Goal: Task Accomplishment & Management: Manage account settings

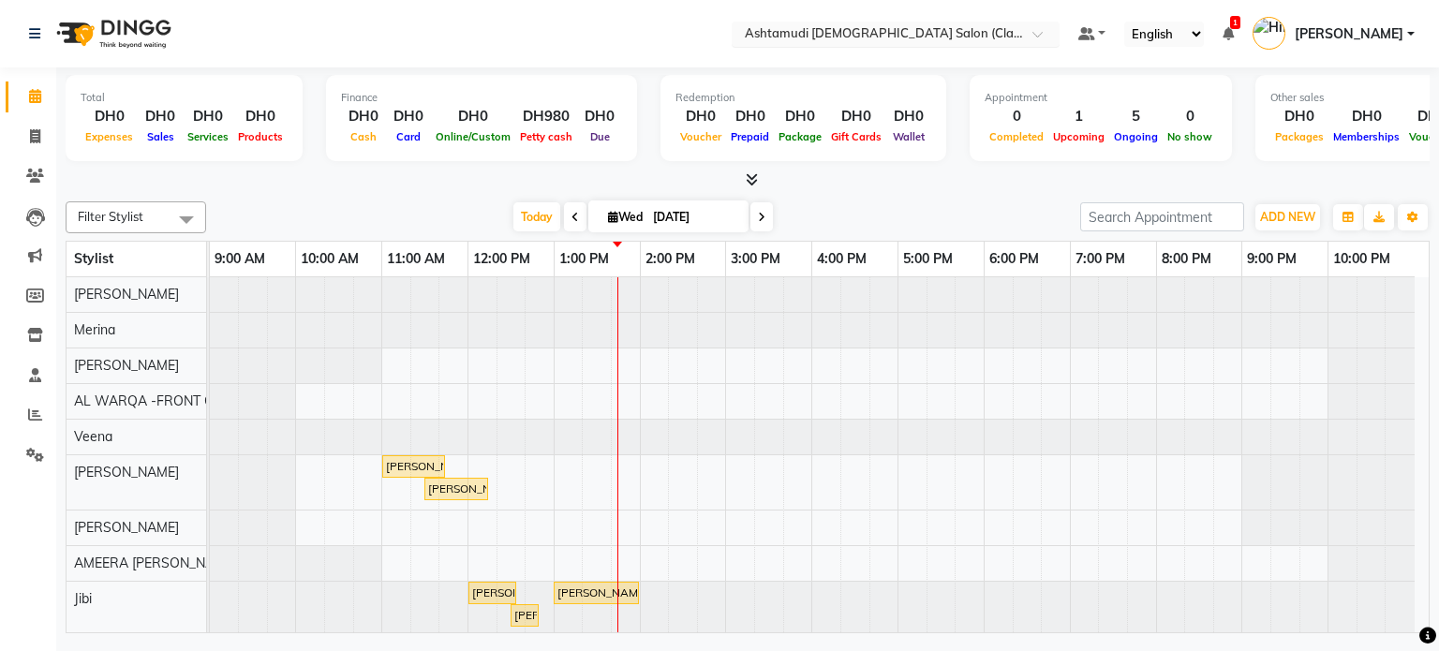
click at [914, 35] on input "text" at bounding box center [877, 35] width 272 height 19
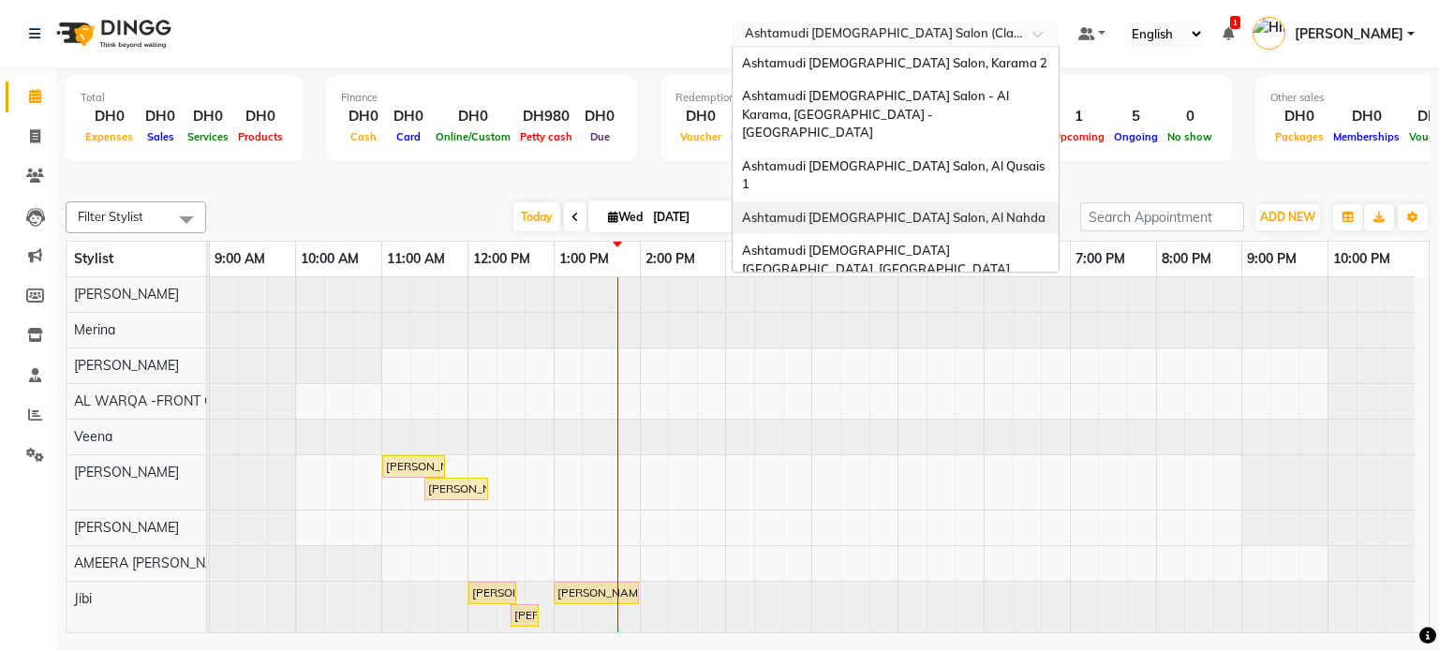
scroll to position [11, 0]
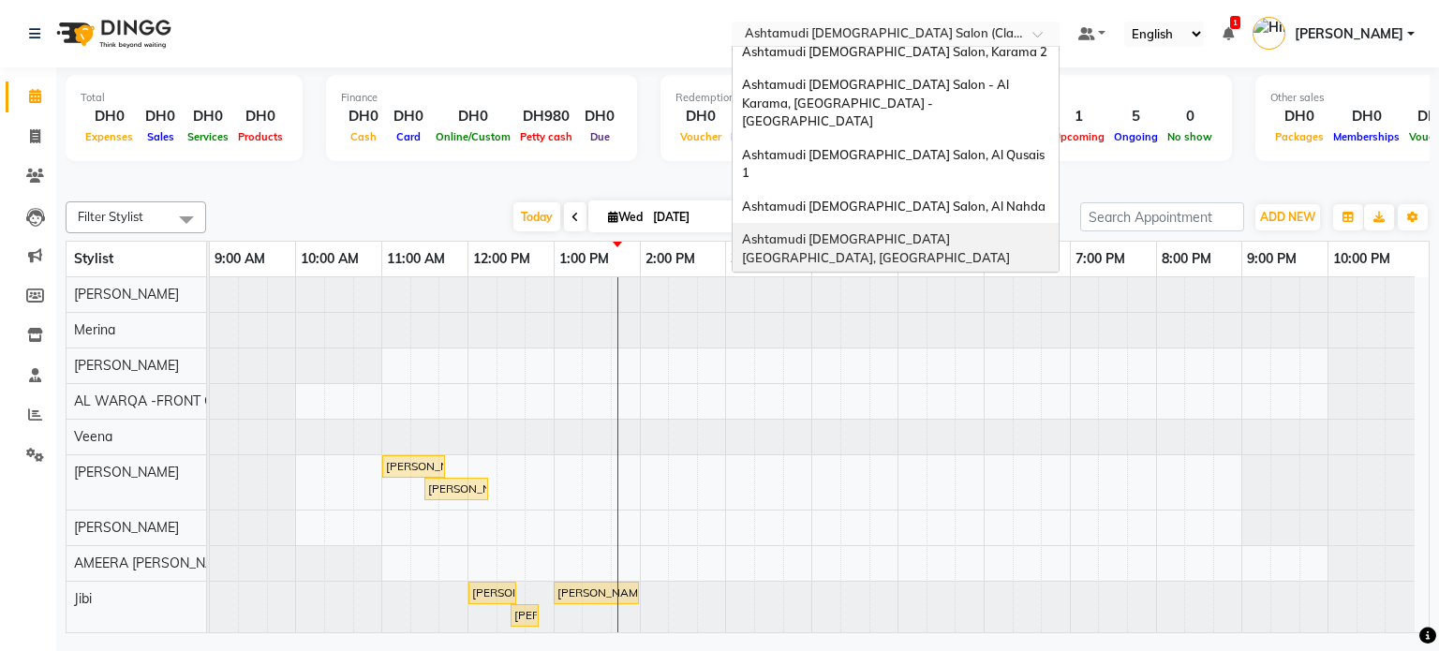
click at [907, 231] on span "Ashtamudi Ladies Salon Sahara Center, Dubai" at bounding box center [876, 248] width 268 height 34
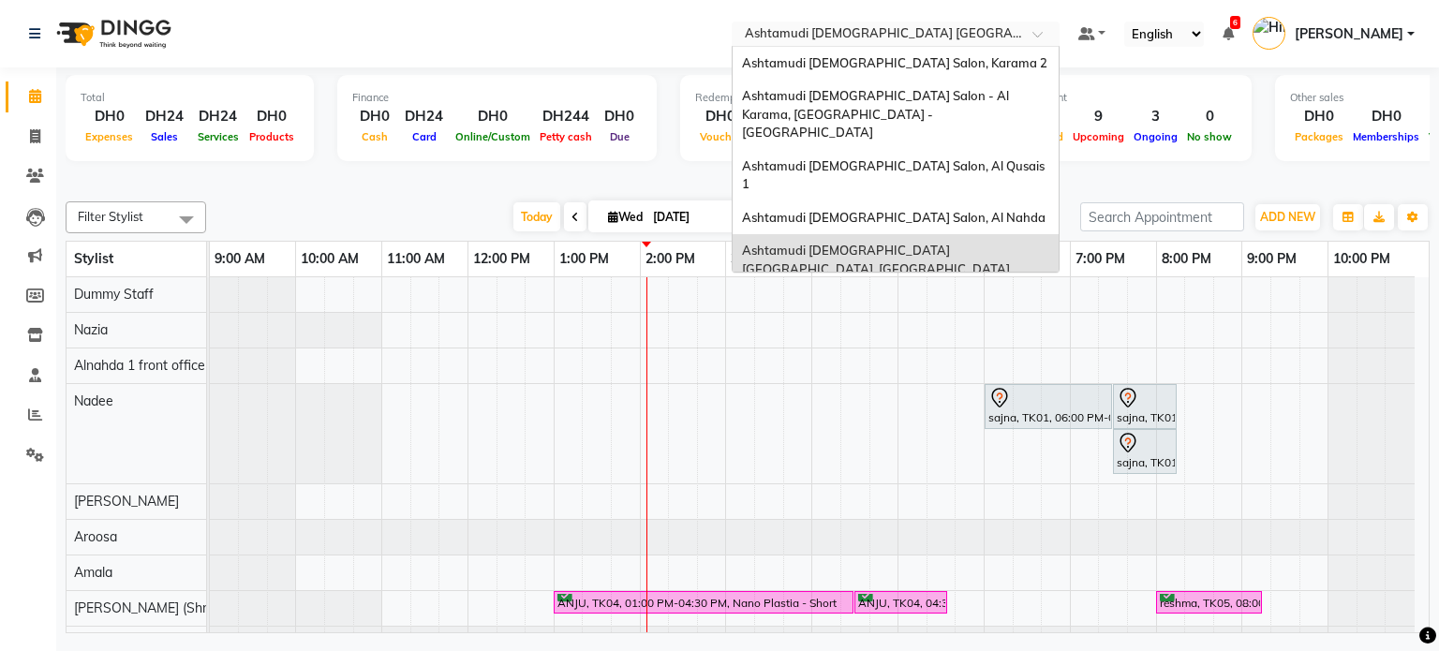
click at [830, 34] on input "text" at bounding box center [877, 35] width 272 height 19
click at [925, 210] on span "Ashtamudi [DEMOGRAPHIC_DATA] Salon, Al Nahda" at bounding box center [893, 217] width 303 height 15
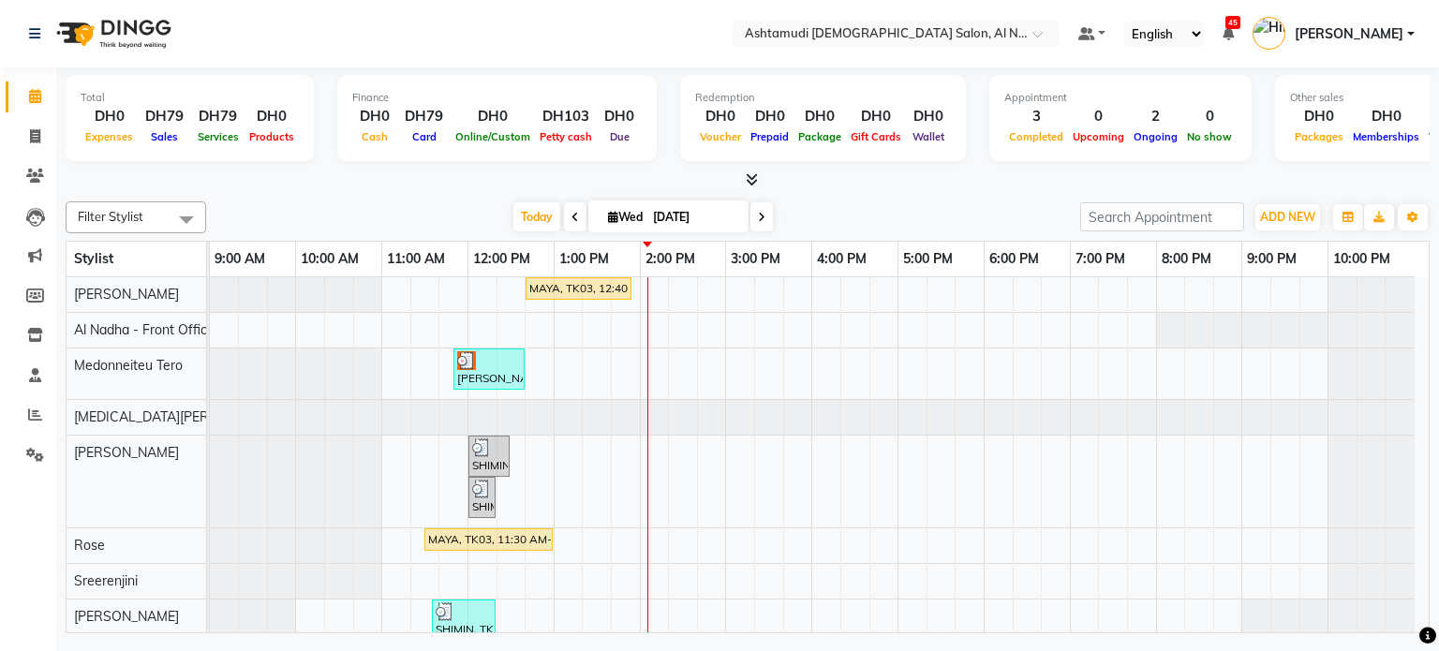
click at [892, 7] on nav "Select Location × Ashtamudi Ladies Salon, Al Nahda Default Panel My Panel Engli…" at bounding box center [719, 33] width 1439 height 67
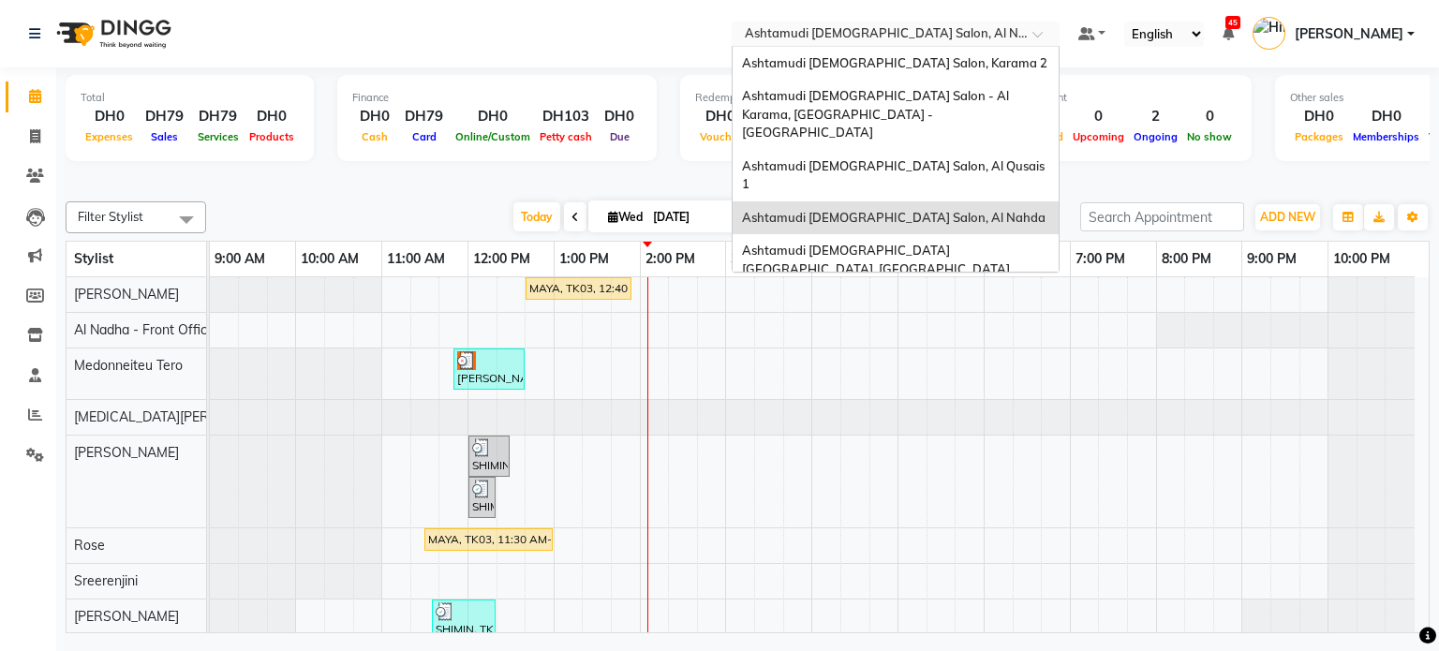
click at [892, 23] on div "Select Location × Ashtamudi Ladies Salon, Al Nahda" at bounding box center [896, 34] width 328 height 25
click at [892, 55] on span "Ashtamudi [DEMOGRAPHIC_DATA] Salon, Karama 2" at bounding box center [894, 62] width 305 height 15
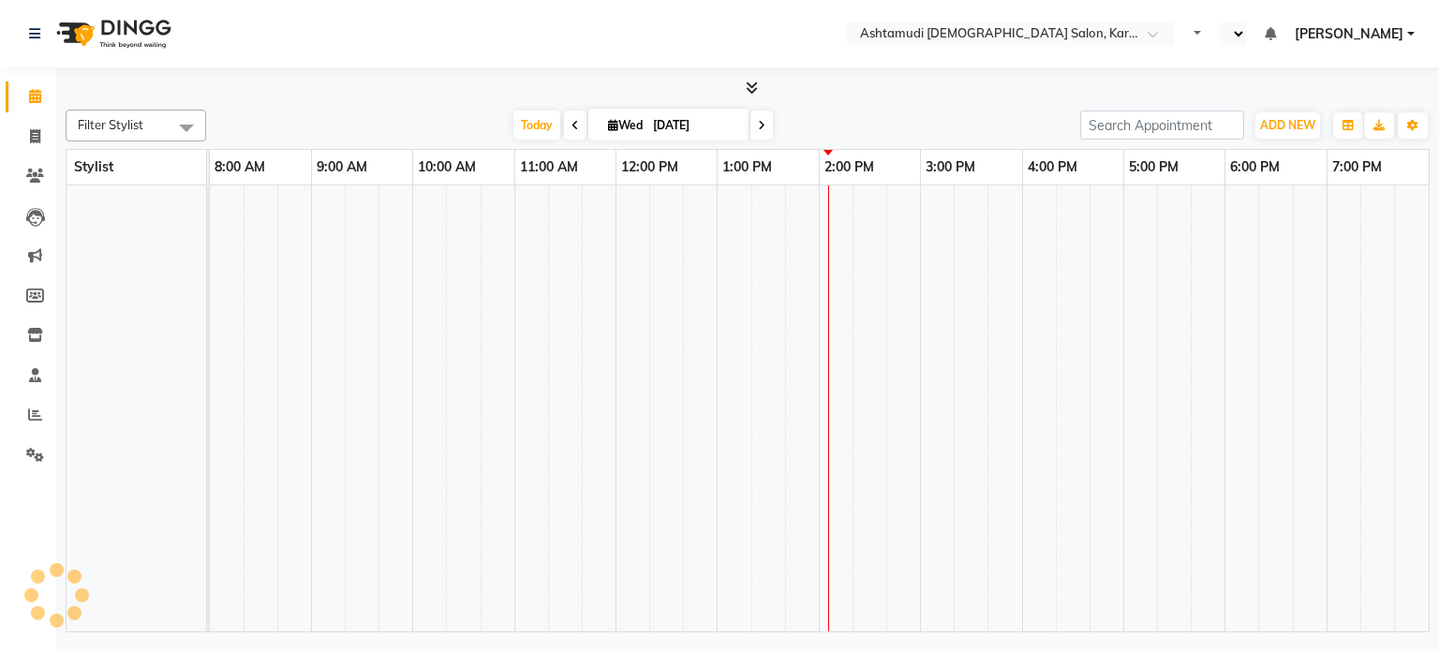
select select "en"
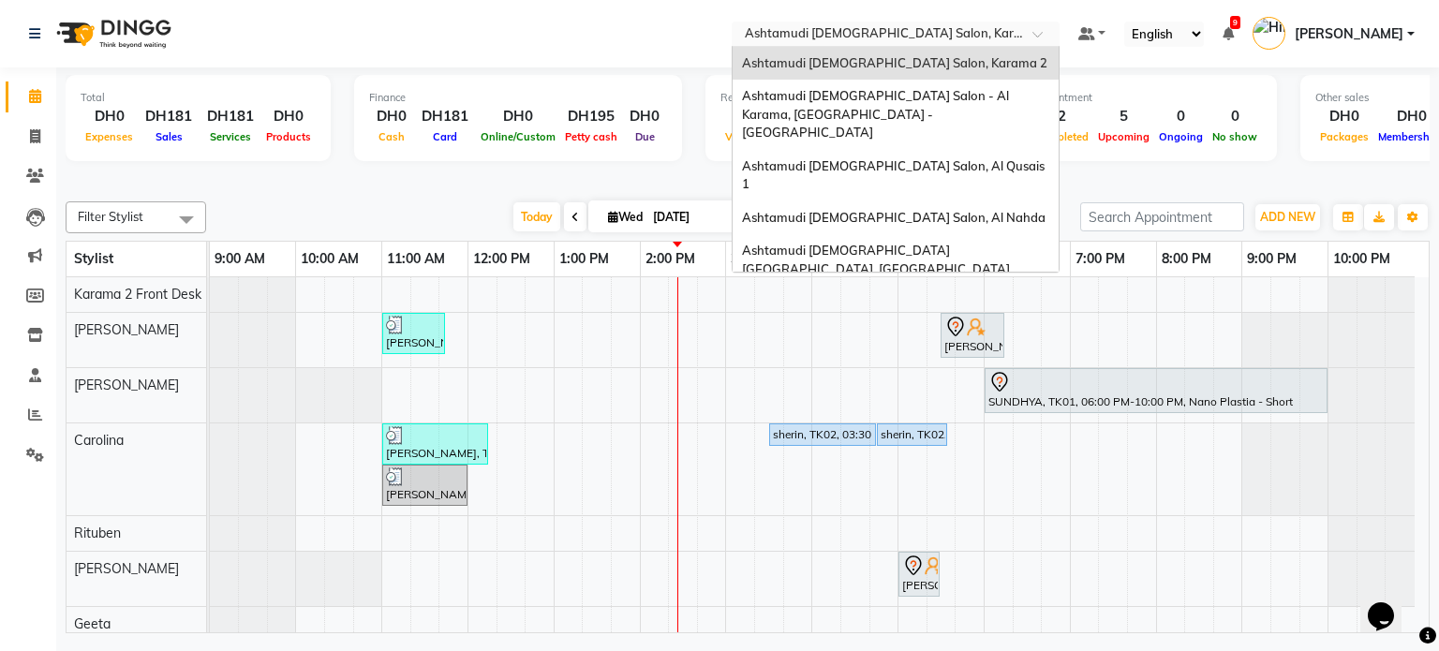
click at [885, 35] on input "text" at bounding box center [877, 35] width 272 height 19
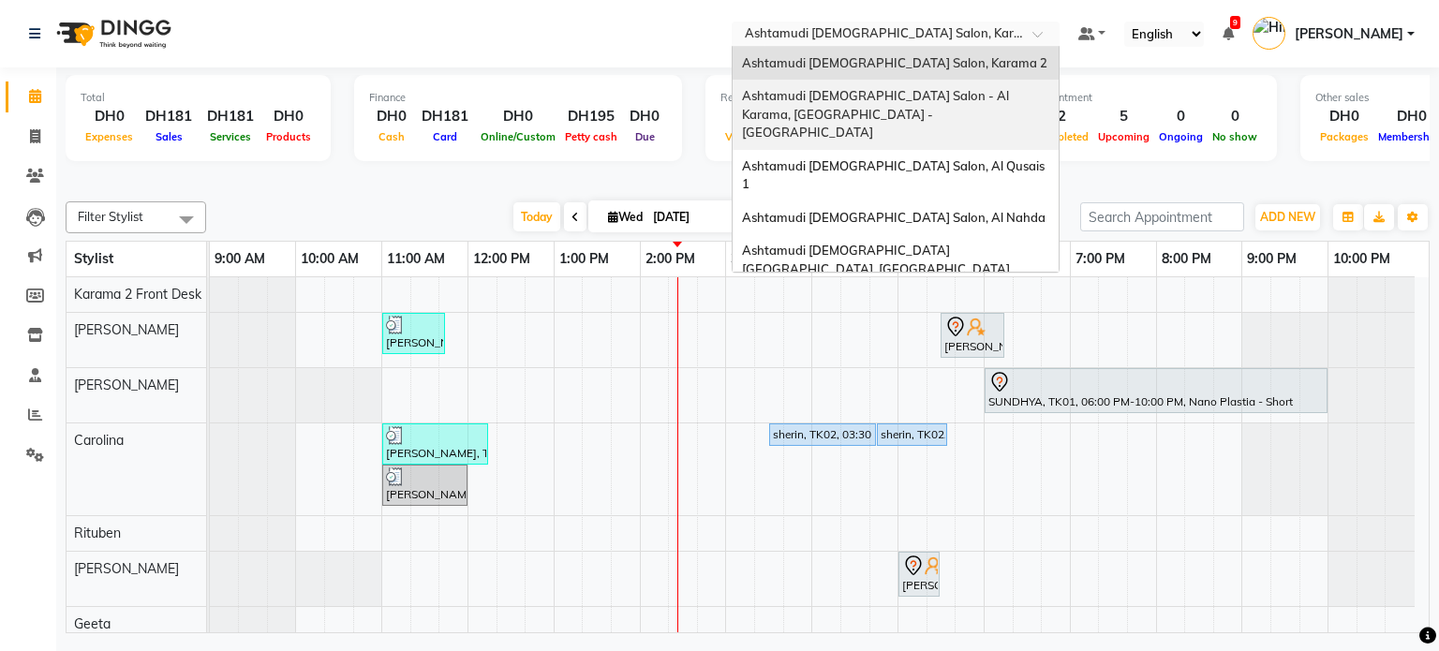
click at [913, 96] on span "Ashtamudi [DEMOGRAPHIC_DATA] Salon - Al Karama, [GEOGRAPHIC_DATA] -[GEOGRAPHIC_…" at bounding box center [877, 114] width 270 height 52
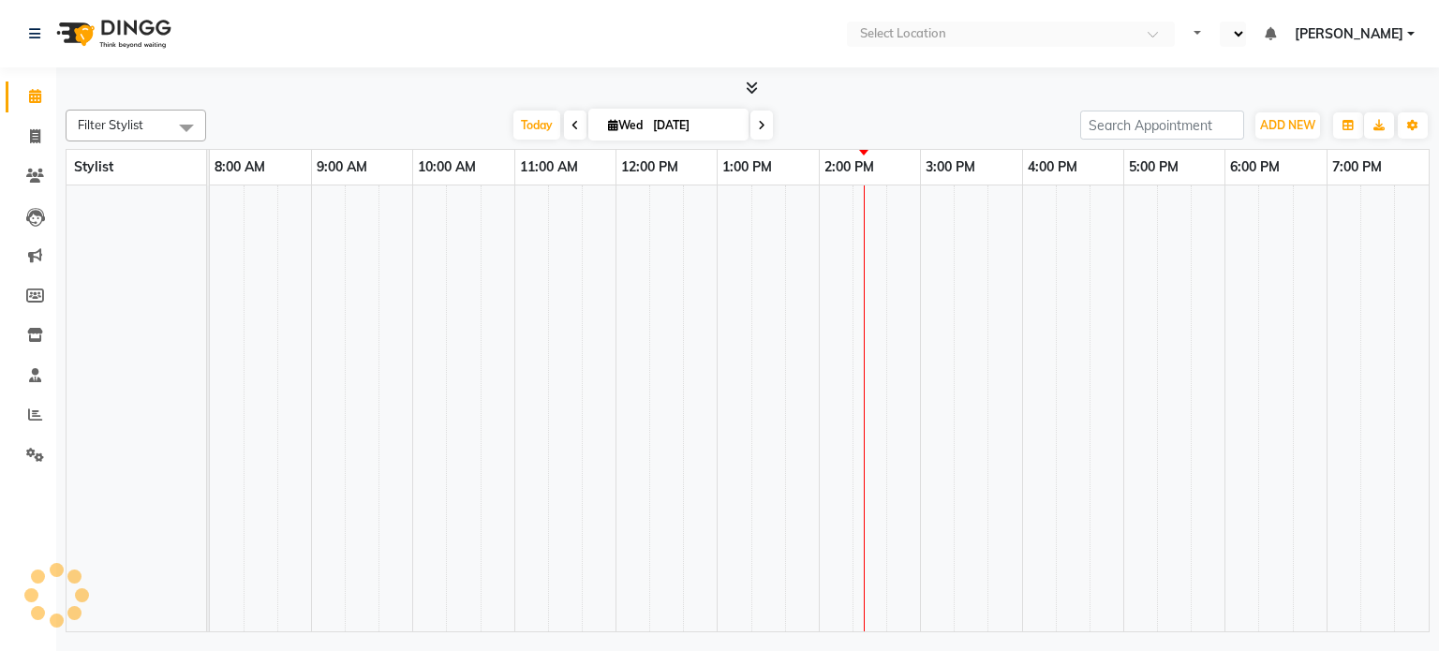
select select "en"
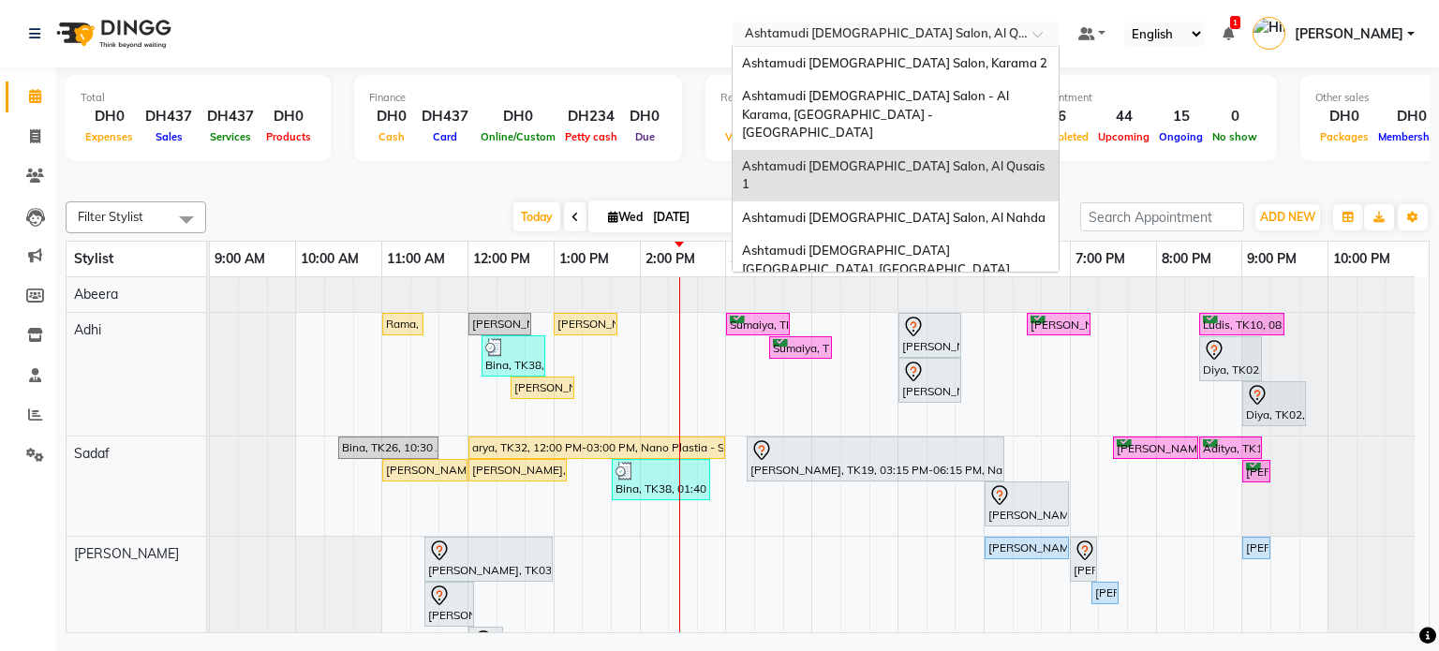
click at [912, 34] on input "text" at bounding box center [877, 35] width 272 height 19
click at [926, 210] on span "Ashtamudi [DEMOGRAPHIC_DATA] Salon, Al Nahda" at bounding box center [893, 217] width 303 height 15
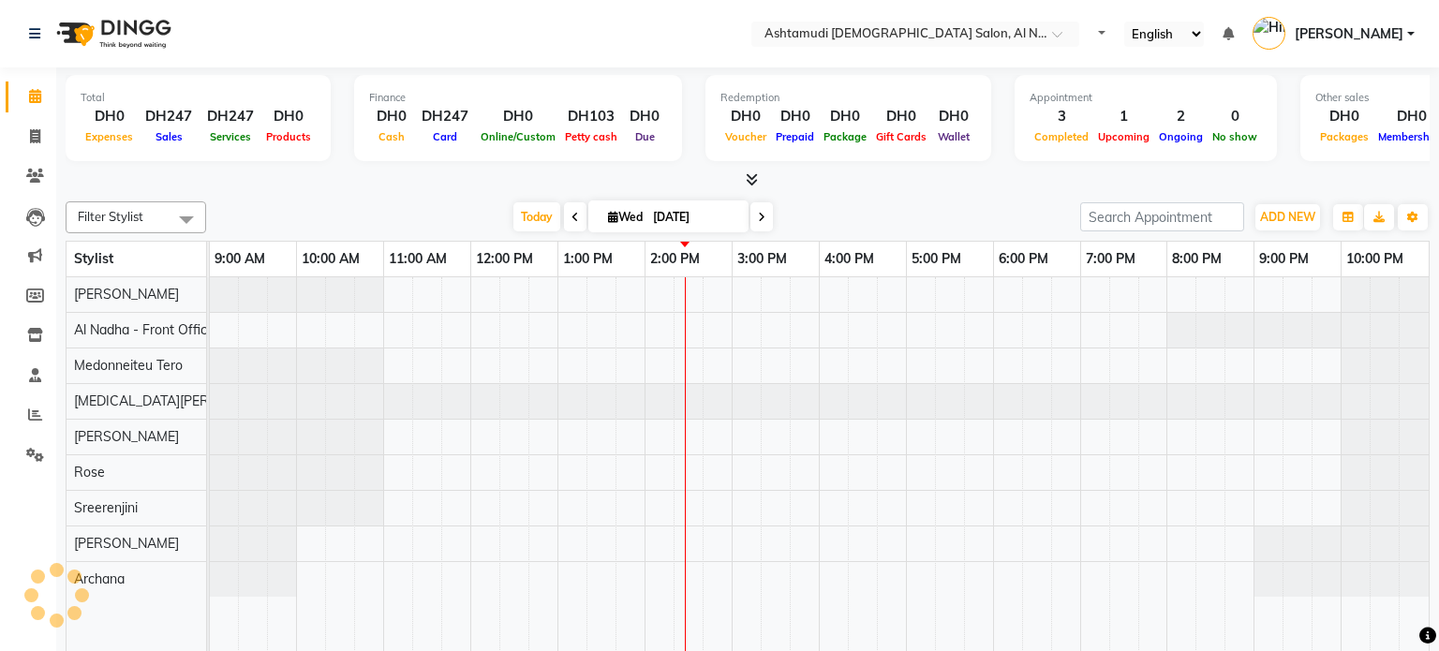
select select "en"
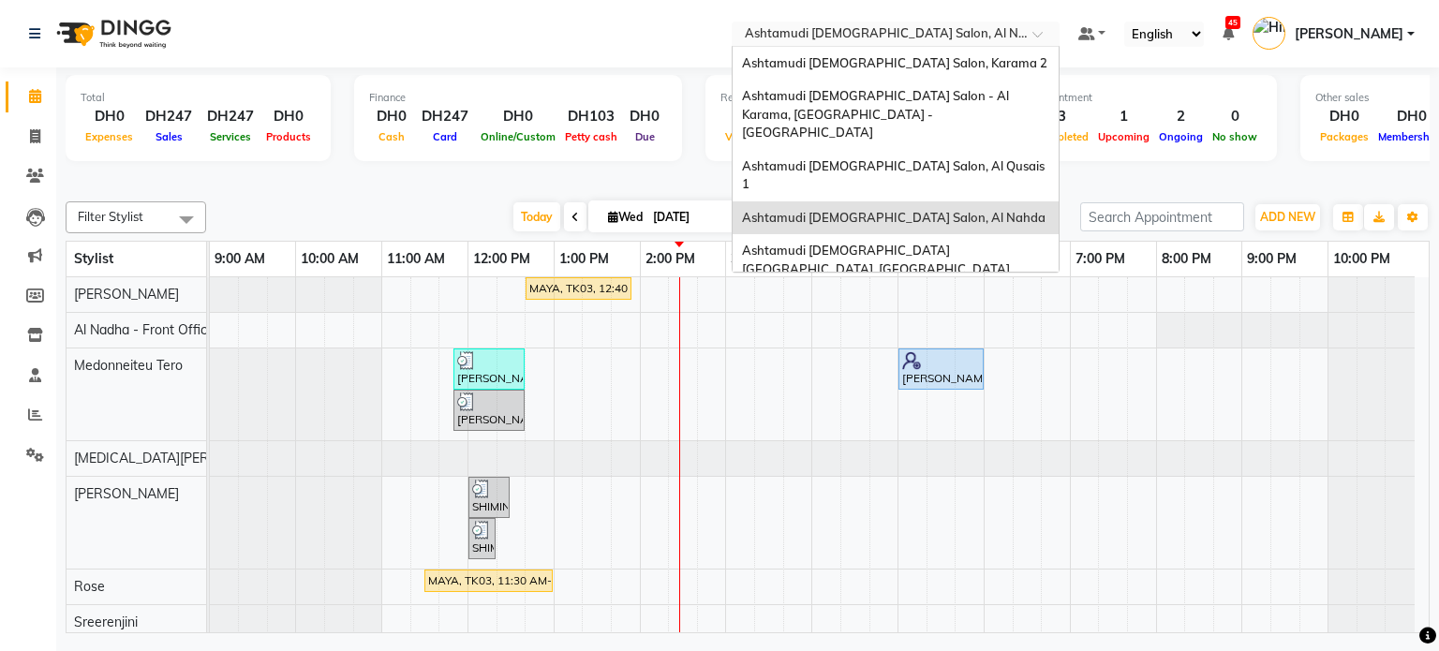
click at [919, 39] on input "text" at bounding box center [877, 35] width 272 height 19
click at [908, 234] on div "Ashtamudi [DEMOGRAPHIC_DATA] [GEOGRAPHIC_DATA], [GEOGRAPHIC_DATA]" at bounding box center [895, 260] width 326 height 52
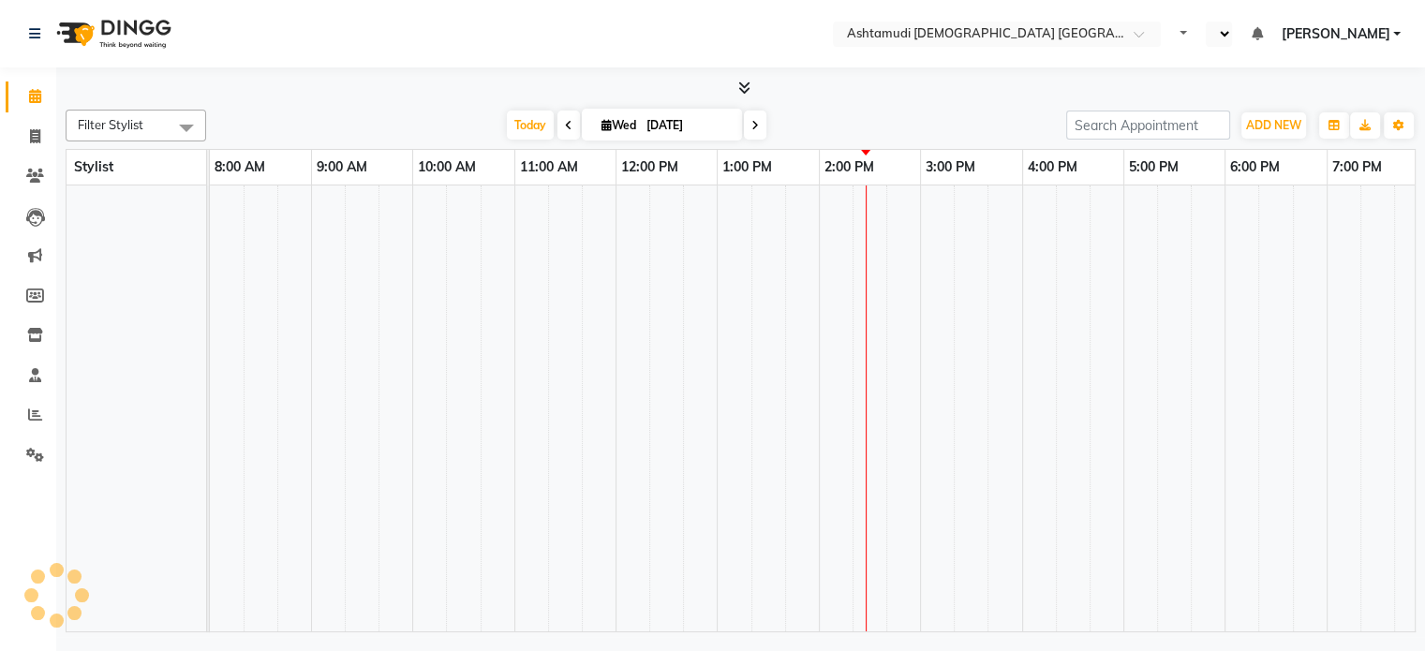
select select "en"
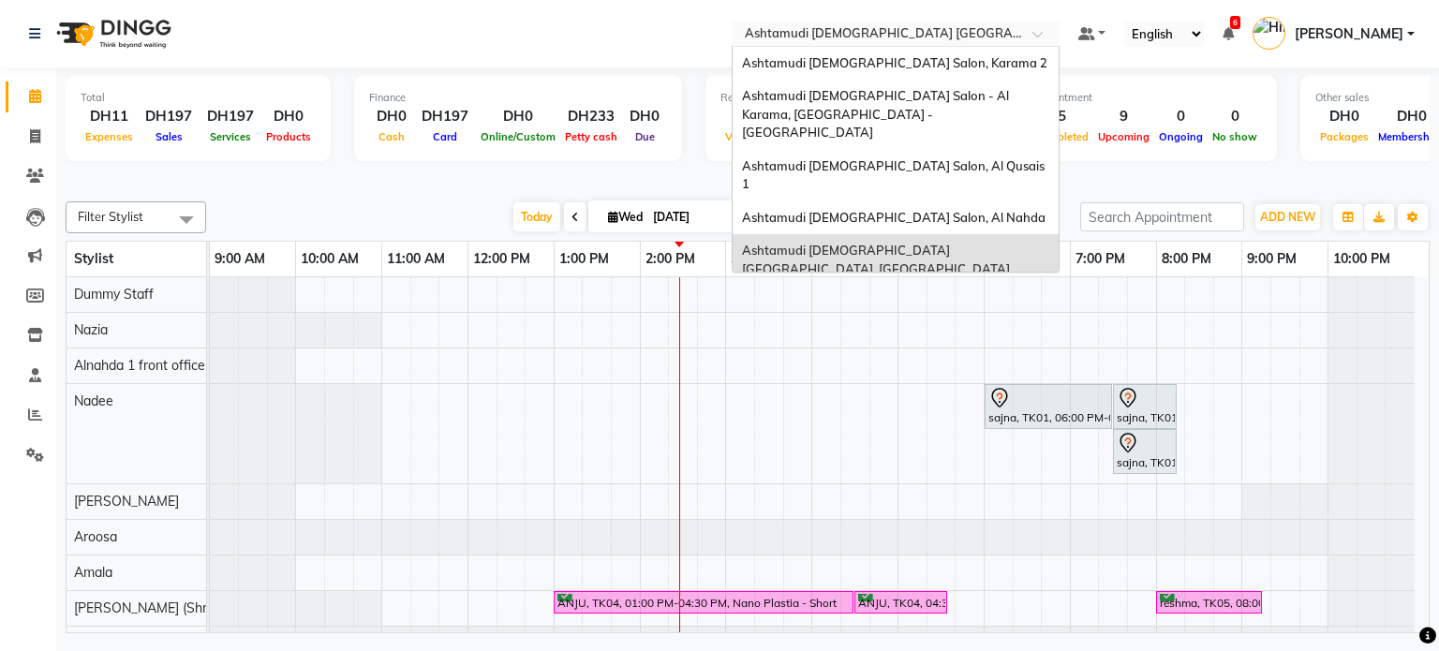
click at [898, 37] on input "text" at bounding box center [877, 35] width 272 height 19
click at [923, 294] on span "Ashtamudi [DEMOGRAPHIC_DATA] Salon (Classic Touch ) – Al Warqa, Al Warqa" at bounding box center [887, 311] width 291 height 34
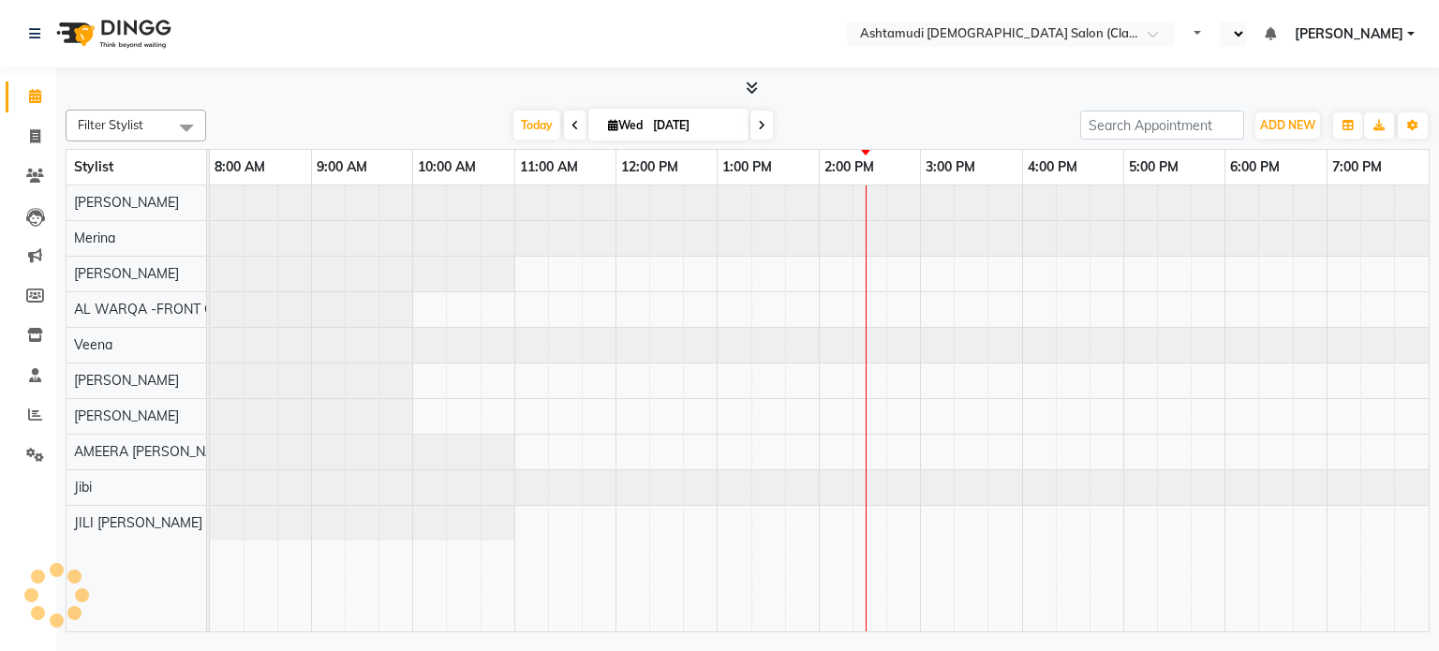
select select "en"
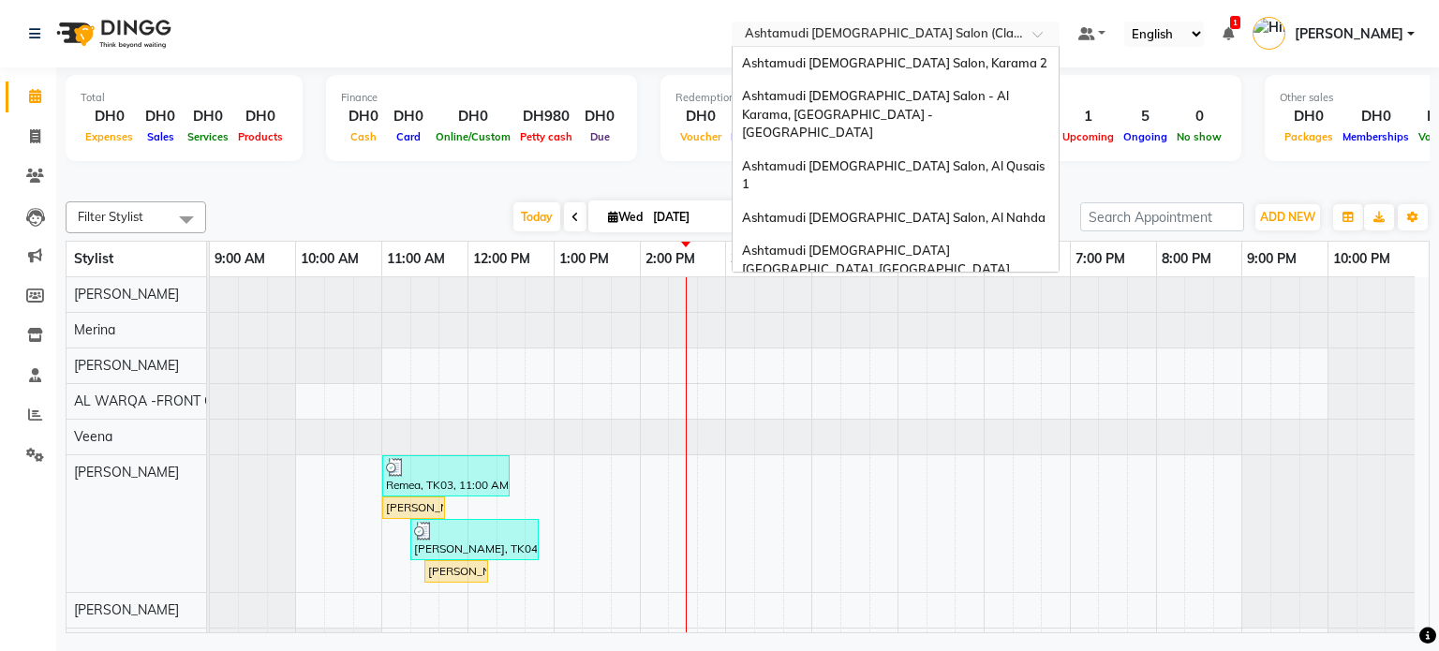
click at [995, 37] on input "text" at bounding box center [877, 35] width 272 height 19
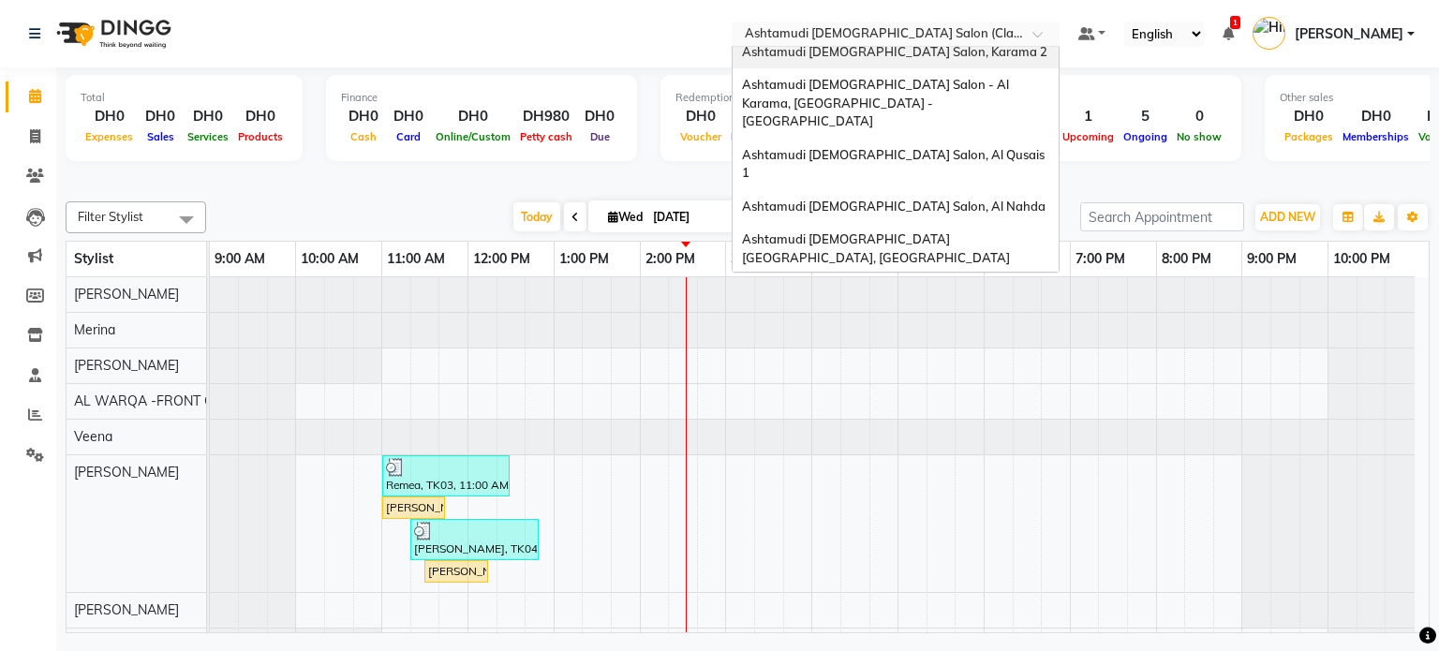
click at [992, 59] on div "Ashtamudi [DEMOGRAPHIC_DATA] Salon, Karama 2" at bounding box center [895, 53] width 326 height 34
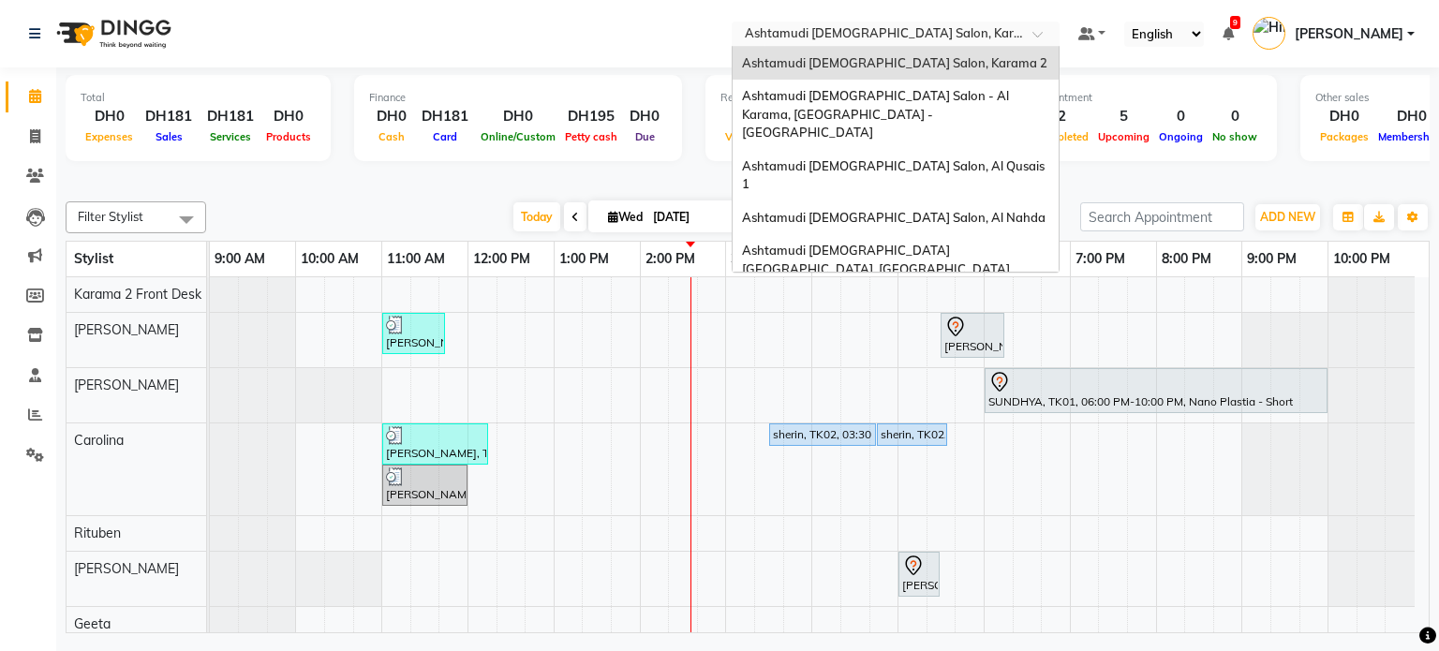
click at [919, 26] on input "text" at bounding box center [877, 35] width 272 height 19
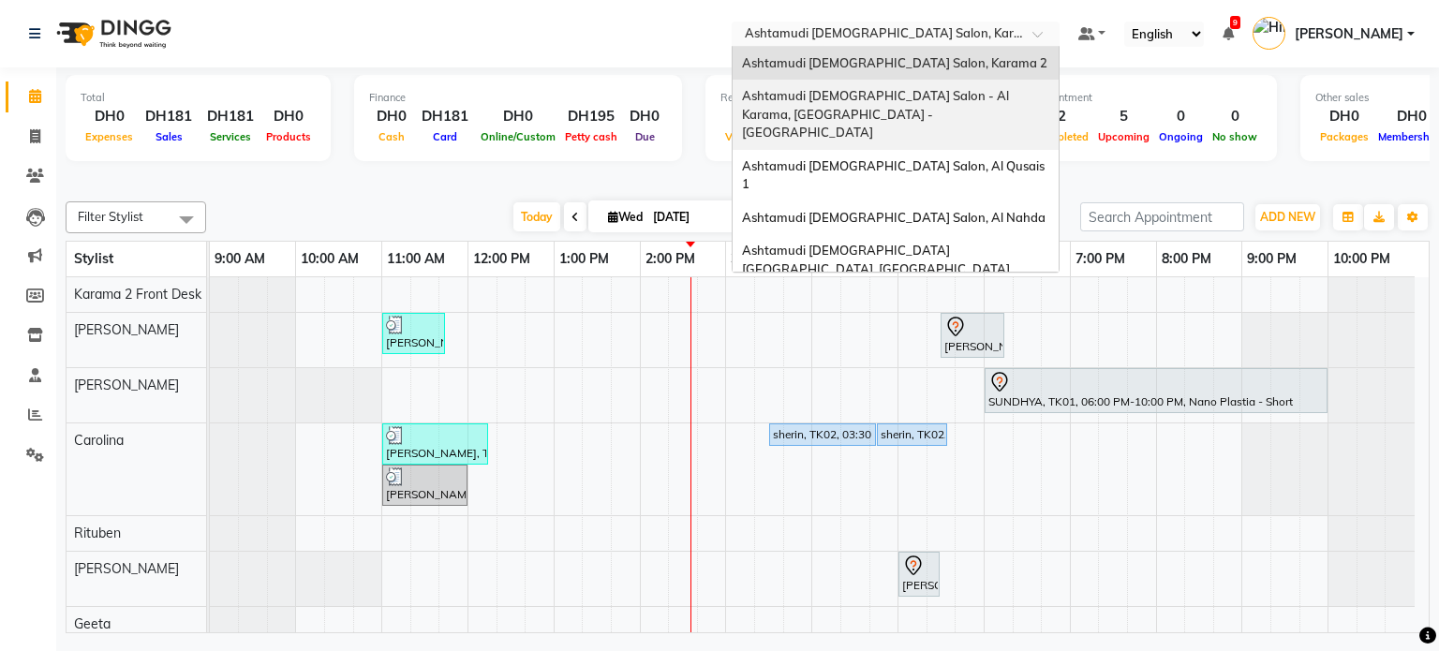
click at [885, 100] on span "Ashtamudi [DEMOGRAPHIC_DATA] Salon - Al Karama, [GEOGRAPHIC_DATA] -[GEOGRAPHIC_…" at bounding box center [877, 114] width 270 height 52
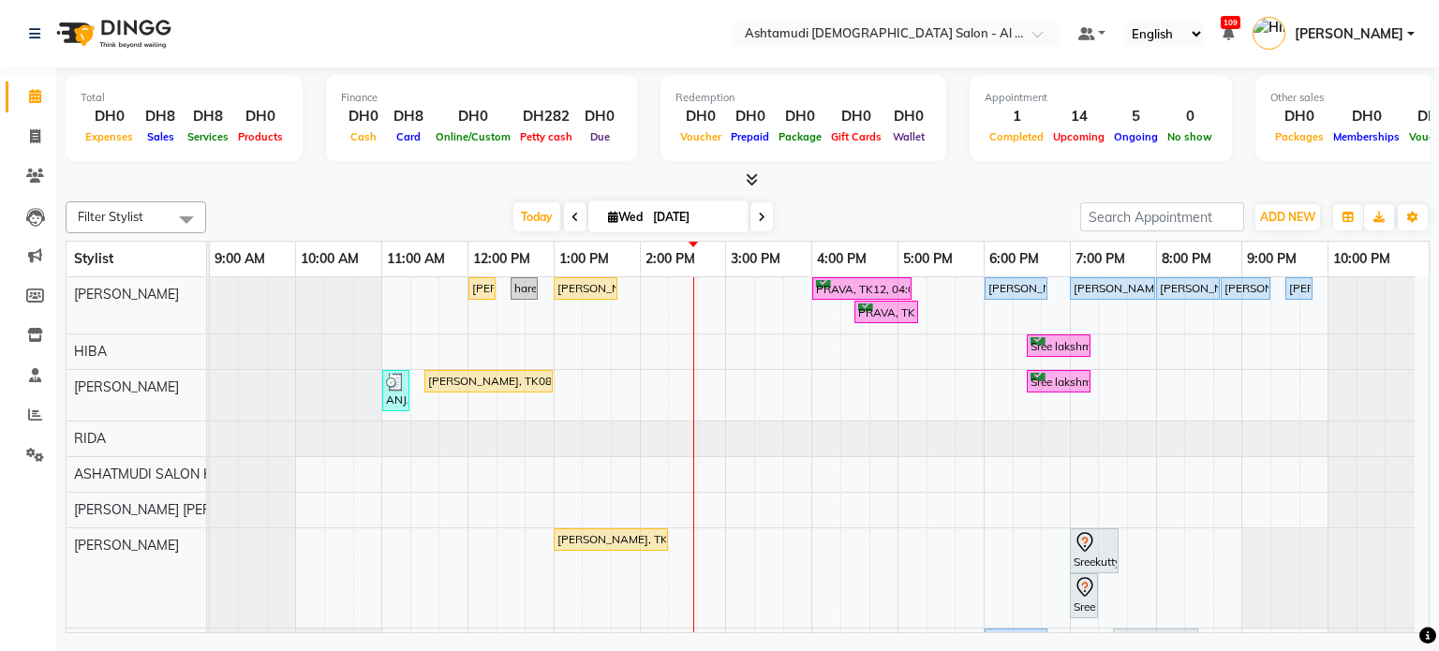
click at [1023, 47] on nav "Select Location × Ashtamudi [DEMOGRAPHIC_DATA] Salon - Al Karama, Burjuman -Dub…" at bounding box center [719, 33] width 1439 height 67
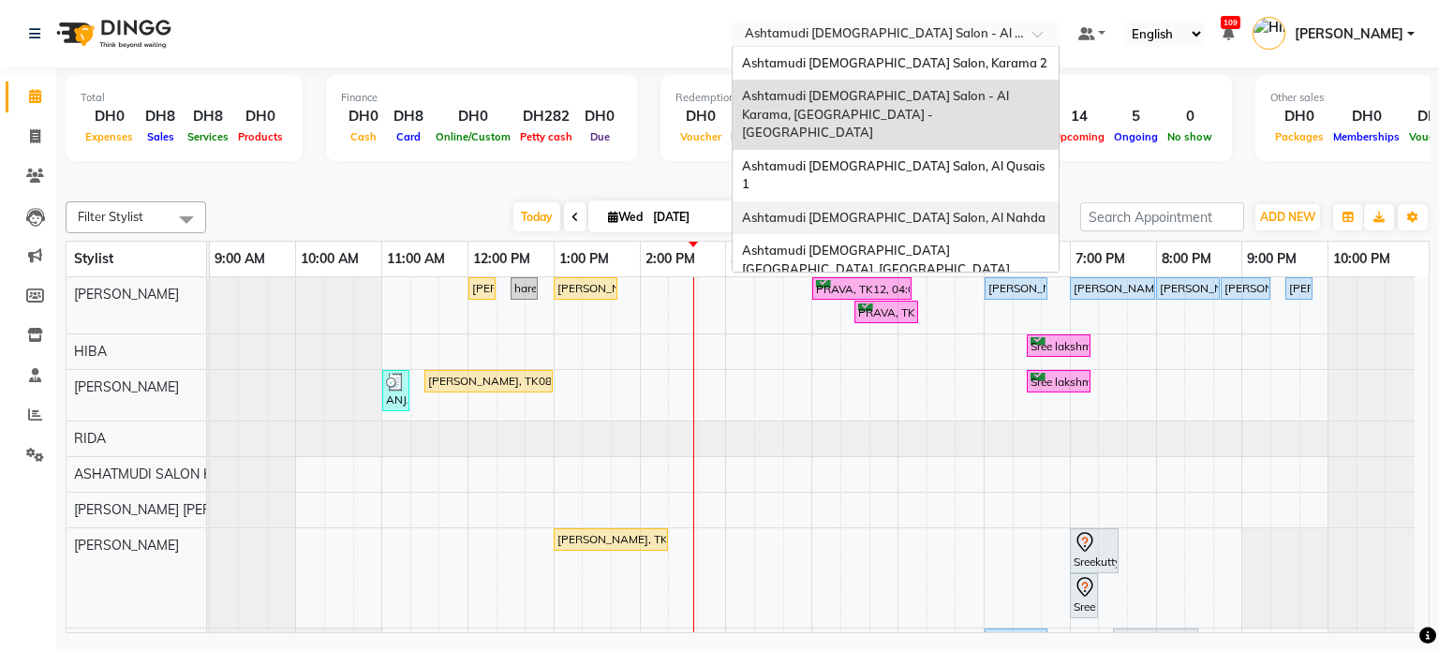
drag, startPoint x: 1001, startPoint y: 36, endPoint x: 910, endPoint y: 180, distance: 170.5
click at [910, 47] on ng-select "Select Location × Ashtamudi [DEMOGRAPHIC_DATA] Salon - [GEOGRAPHIC_DATA], [GEOG…" at bounding box center [896, 34] width 328 height 25
click at [910, 210] on span "Ashtamudi [DEMOGRAPHIC_DATA] Salon, Al Nahda" at bounding box center [893, 217] width 303 height 15
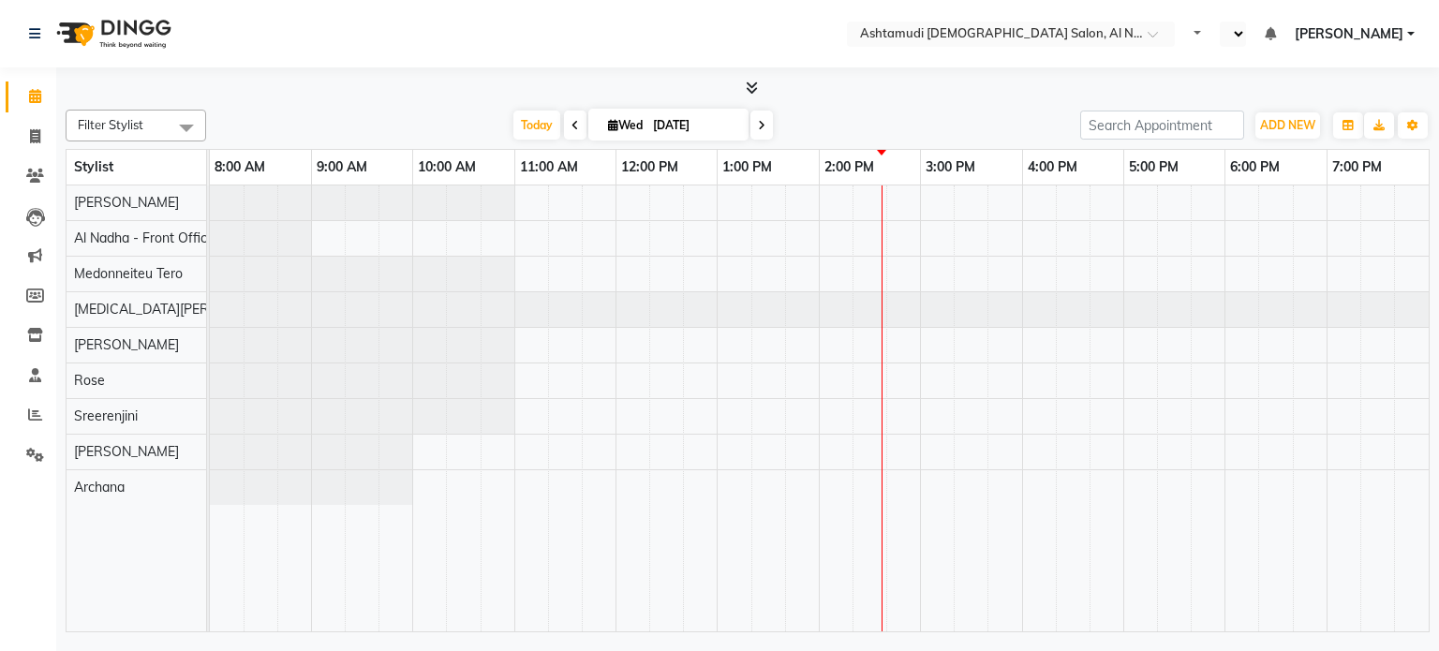
select select "en"
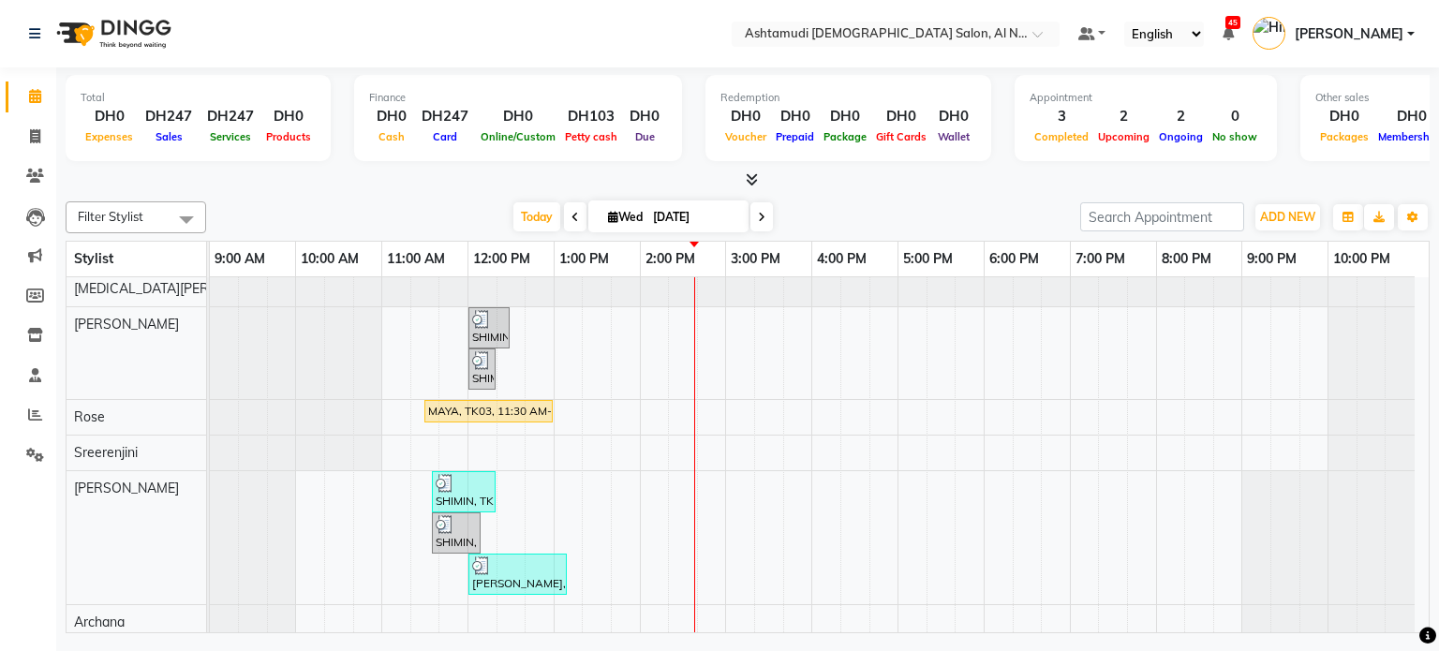
scroll to position [174, 0]
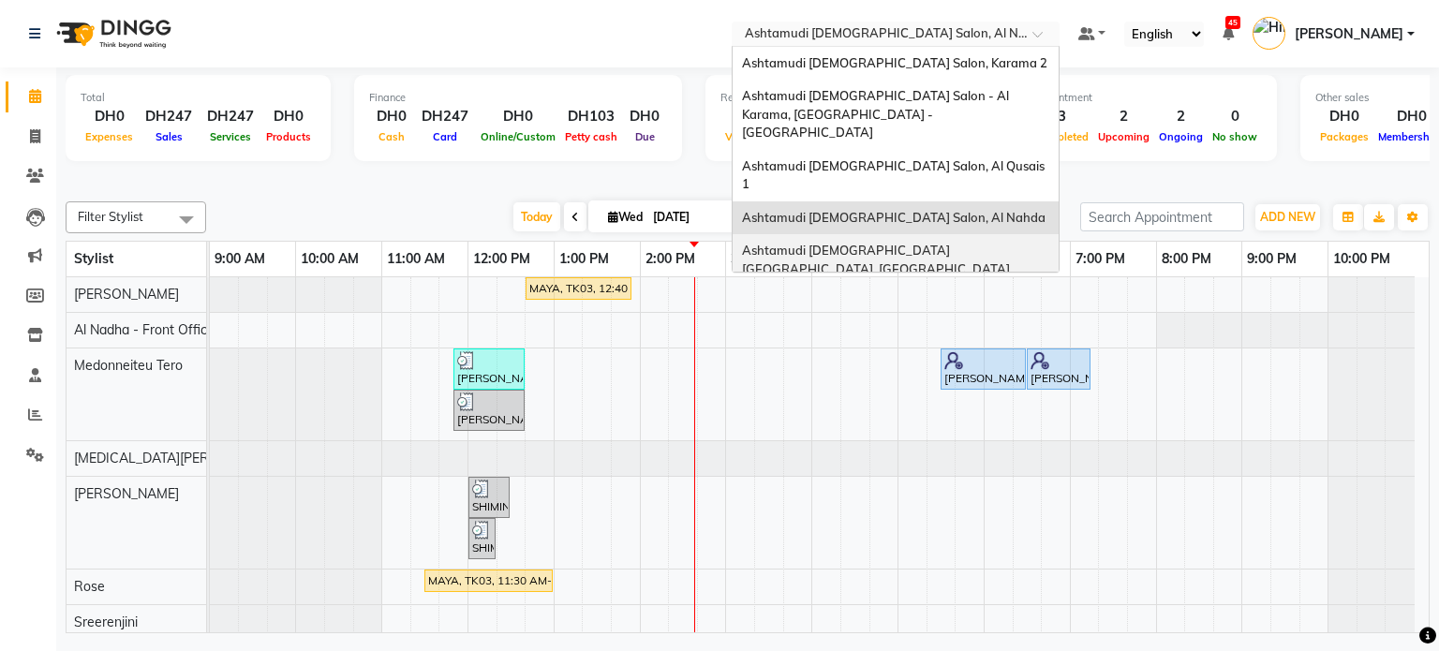
drag, startPoint x: 929, startPoint y: 33, endPoint x: 910, endPoint y: 216, distance: 184.5
click at [910, 47] on ng-select "Select Location × Ashtamudi Ladies Salon, Al Nahda Ashtamudi Ladies Salon, Kara…" at bounding box center [896, 34] width 328 height 25
click at [910, 243] on span "Ashtamudi Ladies Salon Sahara Center, Dubai" at bounding box center [876, 260] width 268 height 34
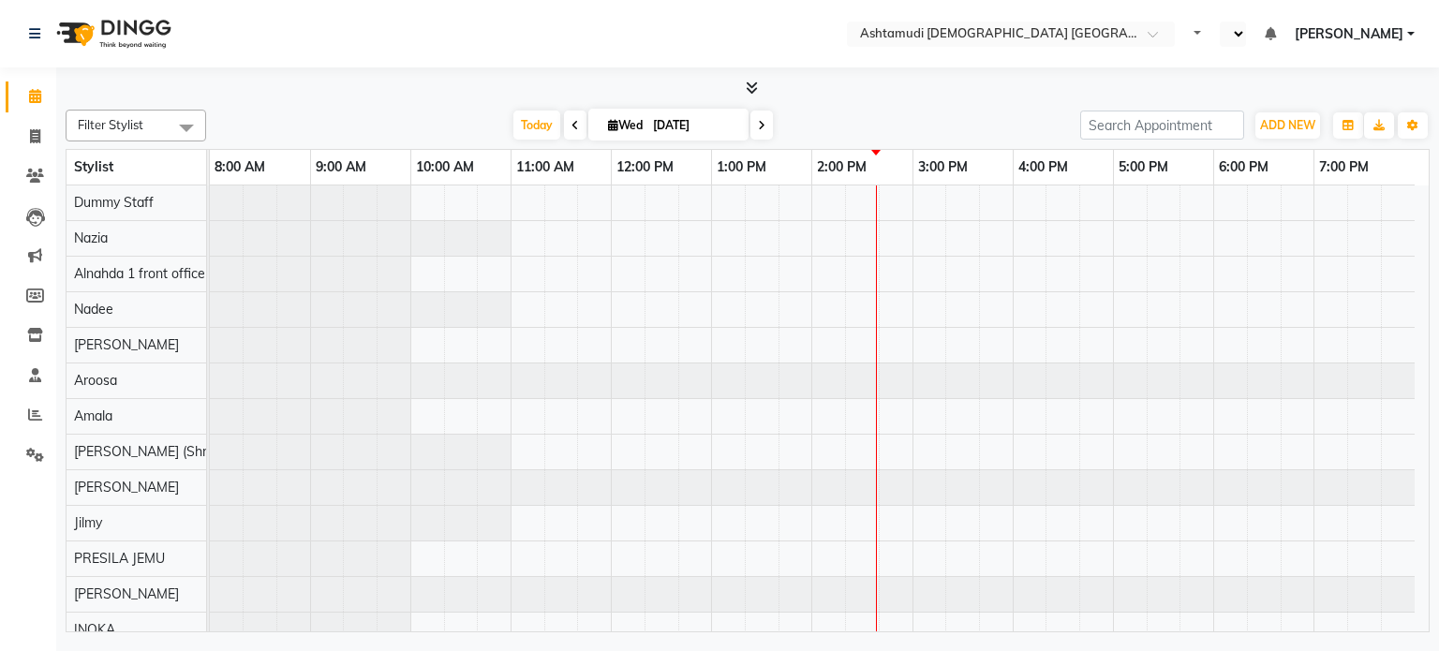
select select "en"
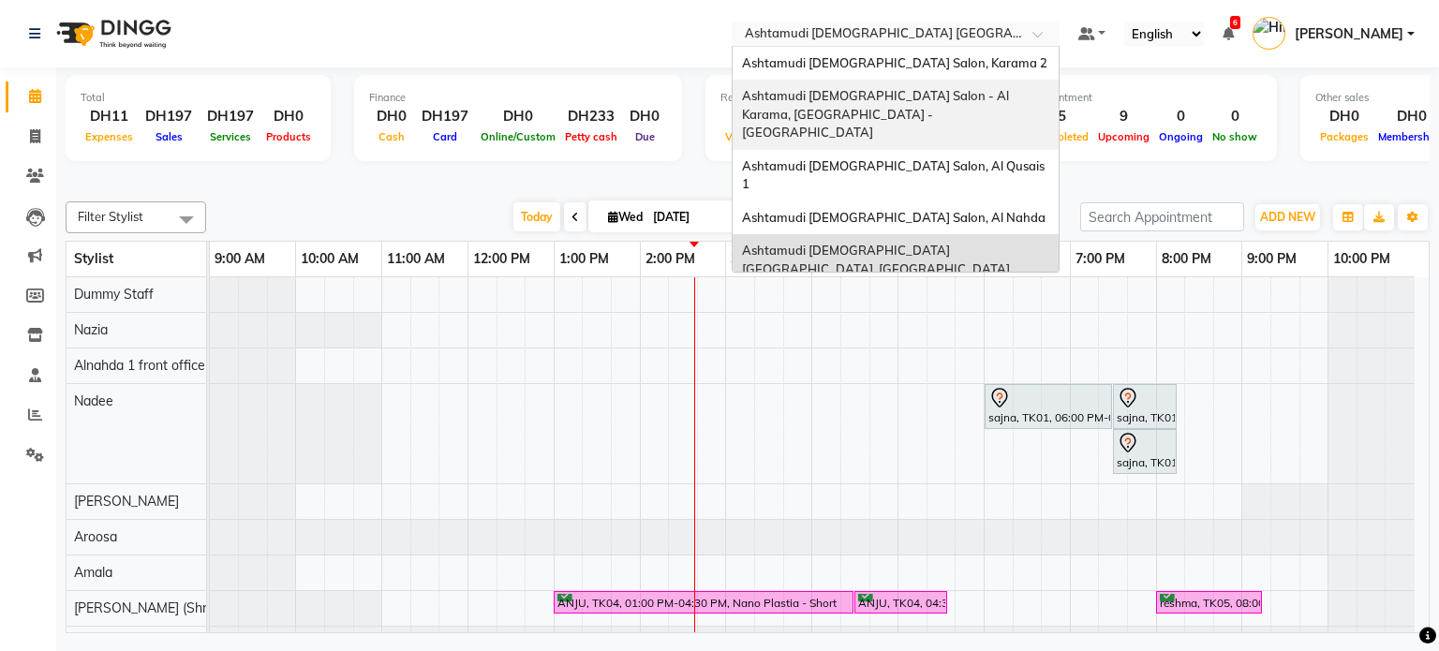
drag, startPoint x: 895, startPoint y: 28, endPoint x: 871, endPoint y: 104, distance: 79.7
click at [871, 47] on ng-select "Select Location × Ashtamudi Ladies Salon Sahara Center, Dubai Ashtamudi Ladies …" at bounding box center [896, 34] width 328 height 25
click at [871, 104] on div "Ashtamudi [DEMOGRAPHIC_DATA] Salon - Al Karama, [GEOGRAPHIC_DATA] -[GEOGRAPHIC_…" at bounding box center [895, 115] width 326 height 70
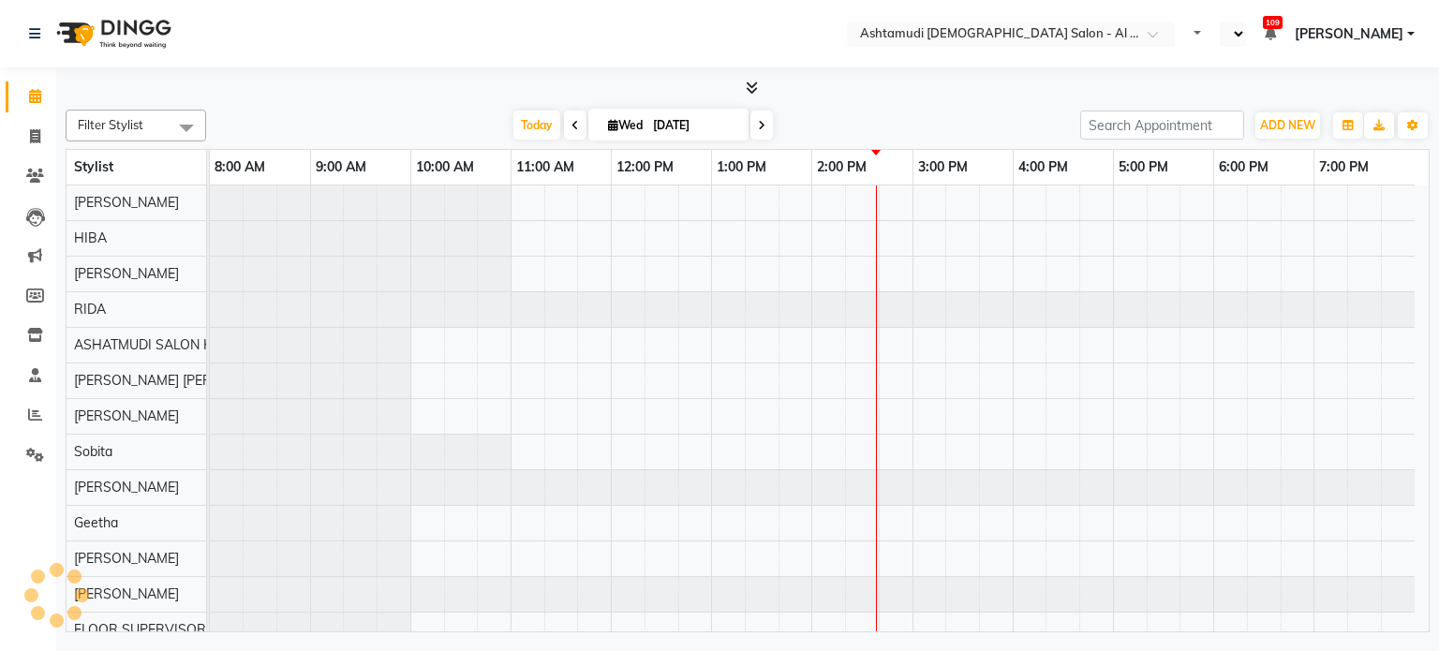
select select "en"
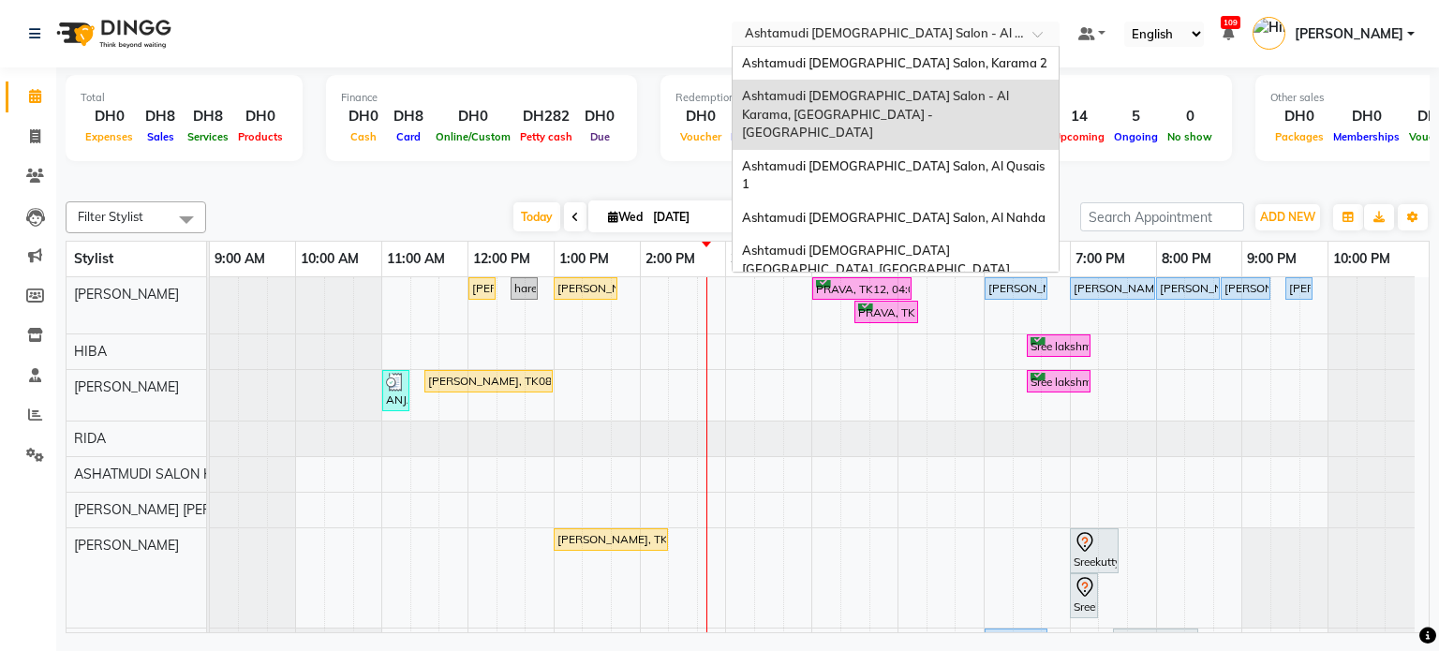
click at [1000, 36] on input "text" at bounding box center [877, 35] width 272 height 19
click at [895, 201] on div "Ashtamudi [DEMOGRAPHIC_DATA] Salon, Al Nahda" at bounding box center [895, 218] width 326 height 34
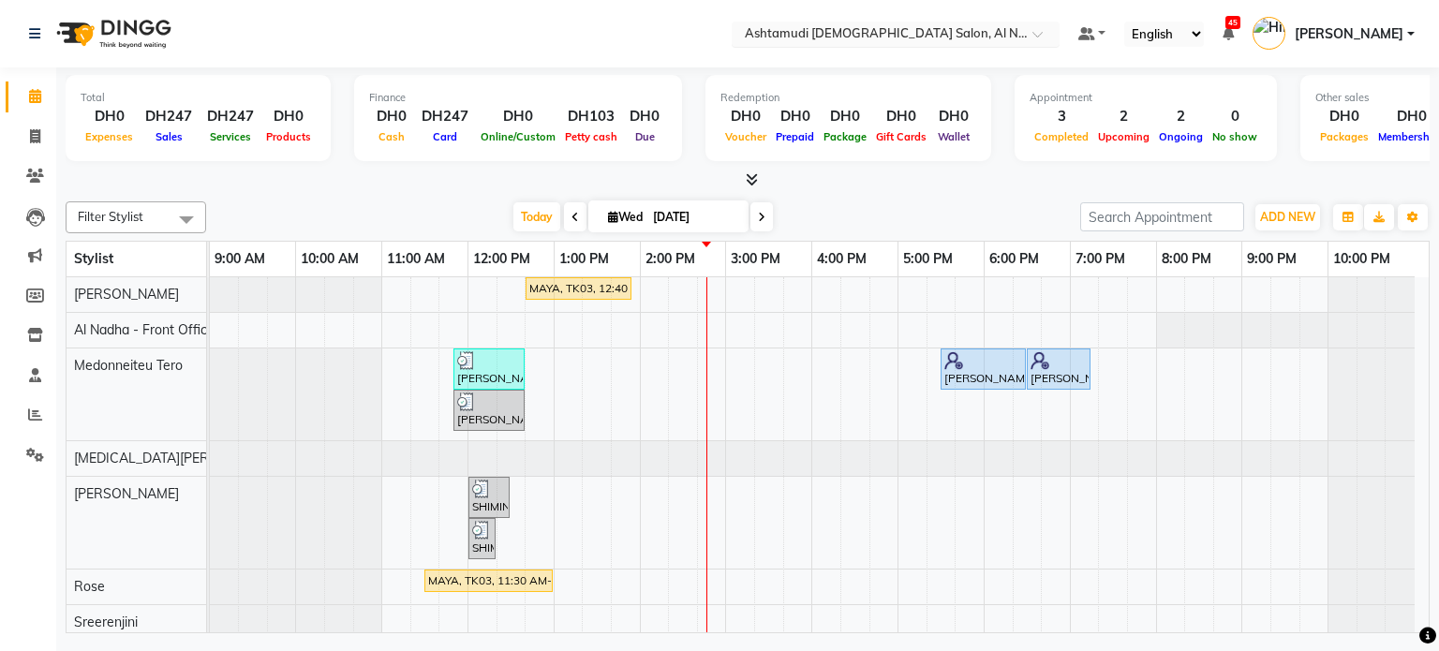
click at [925, 32] on input "text" at bounding box center [877, 35] width 272 height 19
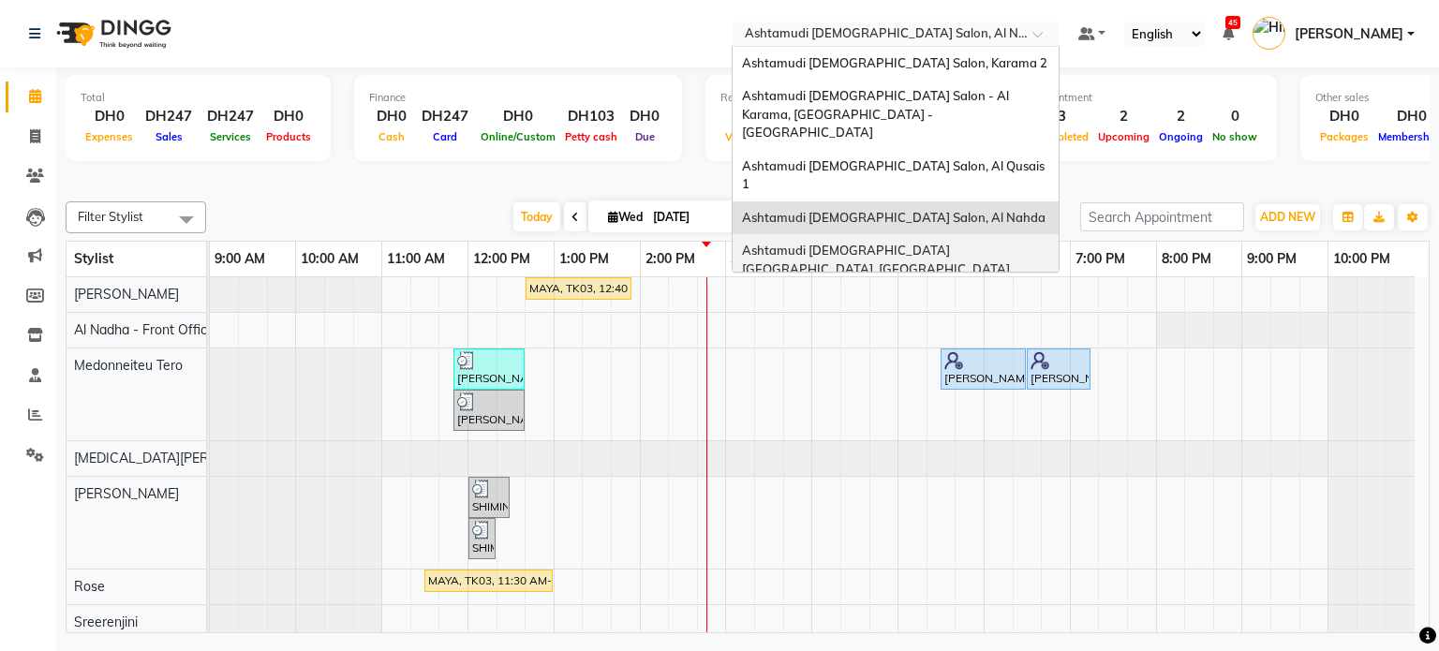
click at [873, 243] on span "Ashtamudi [DEMOGRAPHIC_DATA] [GEOGRAPHIC_DATA], [GEOGRAPHIC_DATA]" at bounding box center [876, 260] width 268 height 34
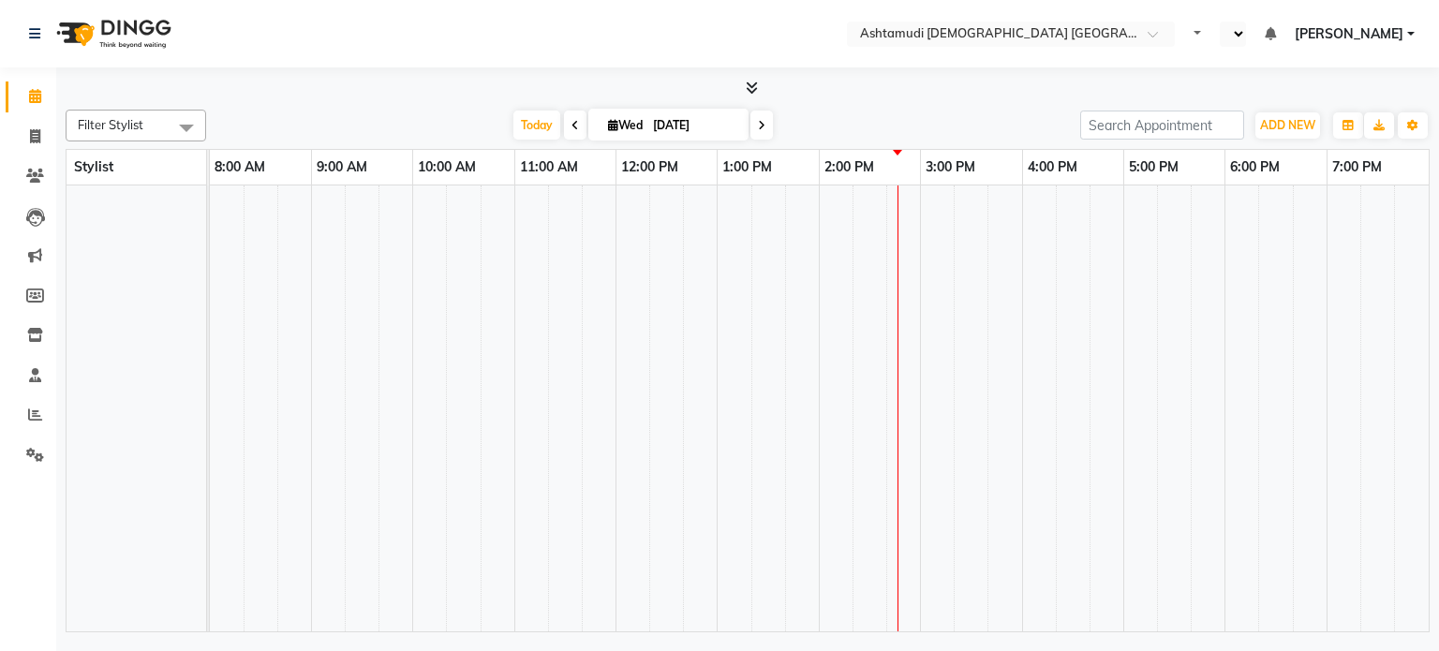
select select "en"
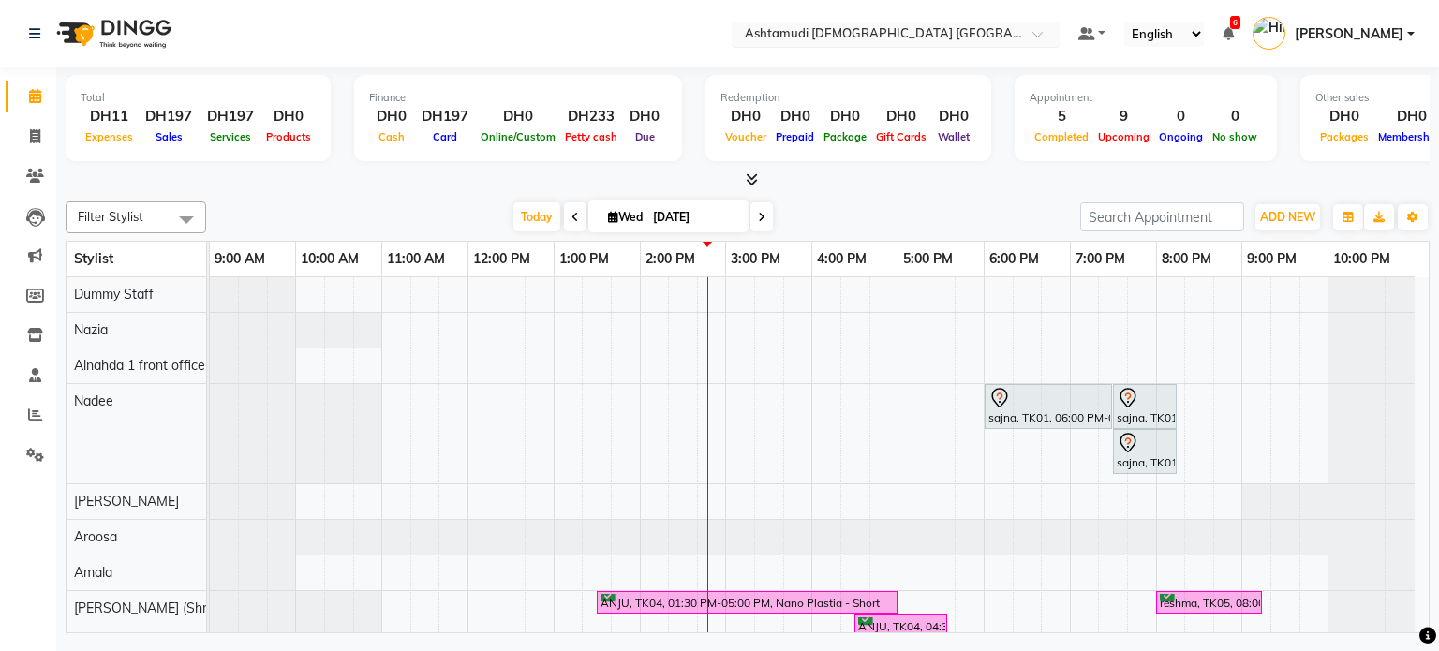
click at [838, 22] on div "Select Location × Ashtamudi Ladies Salon Sahara Center, Dubai" at bounding box center [896, 34] width 328 height 25
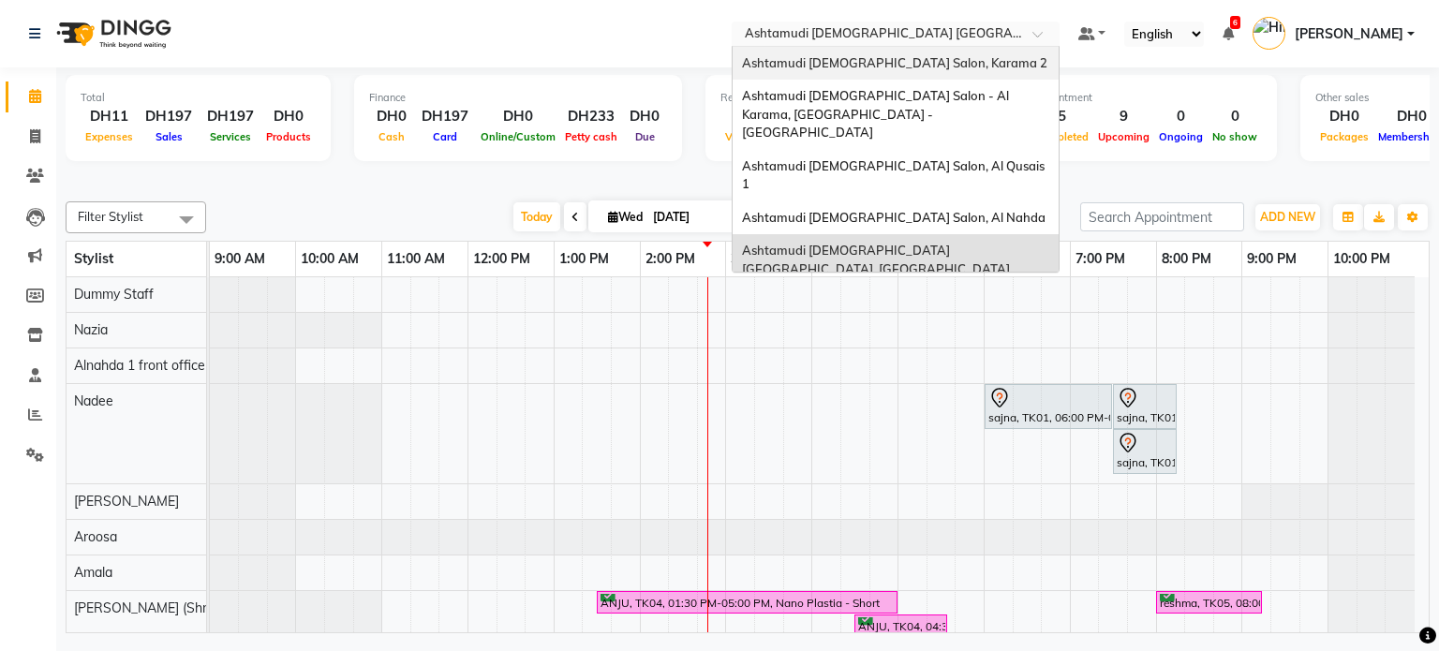
click at [1004, 69] on div "Ashtamudi [DEMOGRAPHIC_DATA] Salon, Karama 2" at bounding box center [895, 64] width 326 height 34
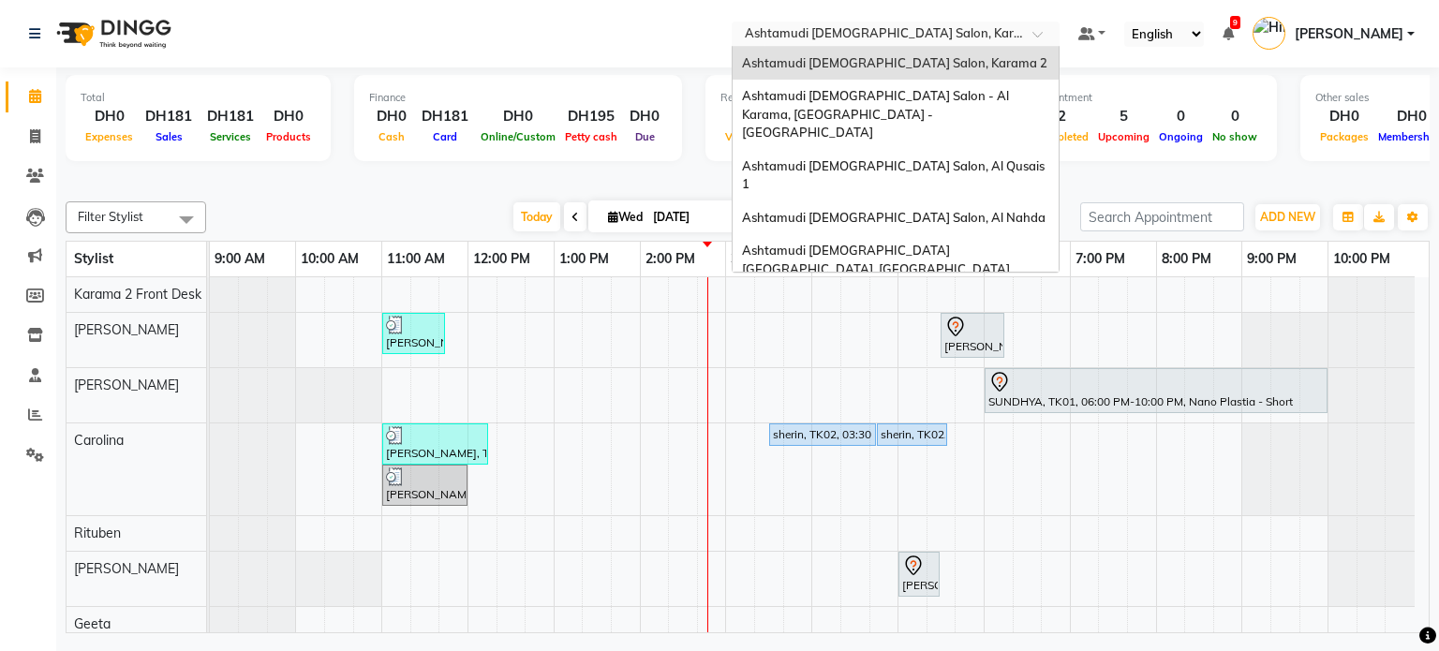
click at [933, 29] on input "text" at bounding box center [877, 35] width 272 height 19
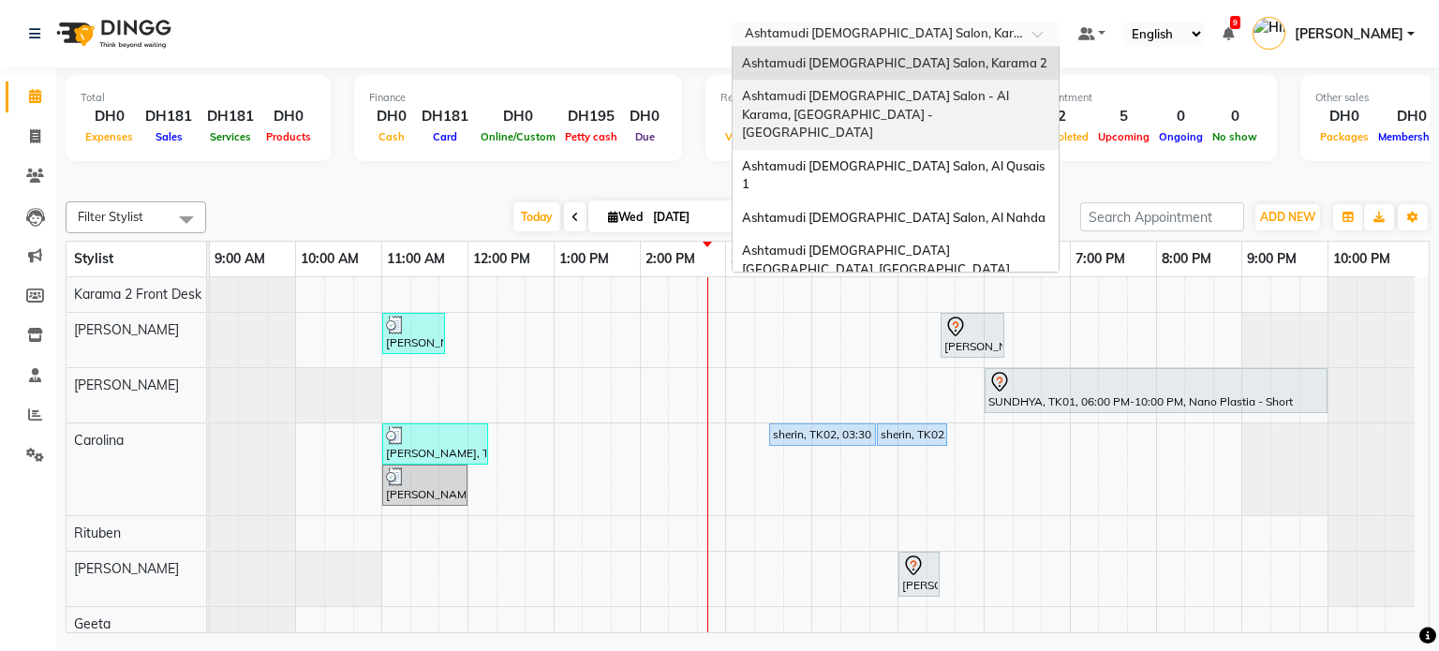
click at [907, 99] on span "Ashtamudi [DEMOGRAPHIC_DATA] Salon - Al Karama, [GEOGRAPHIC_DATA] -[GEOGRAPHIC_…" at bounding box center [877, 114] width 270 height 52
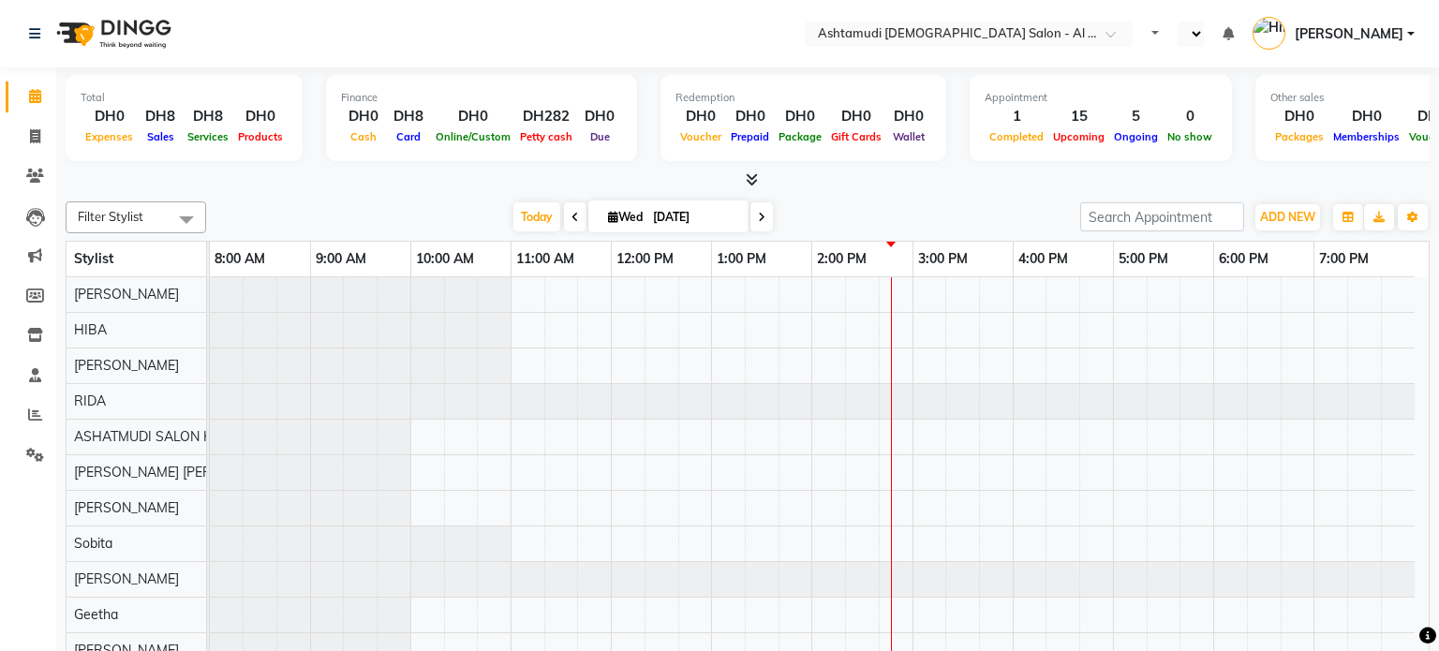
select select "en"
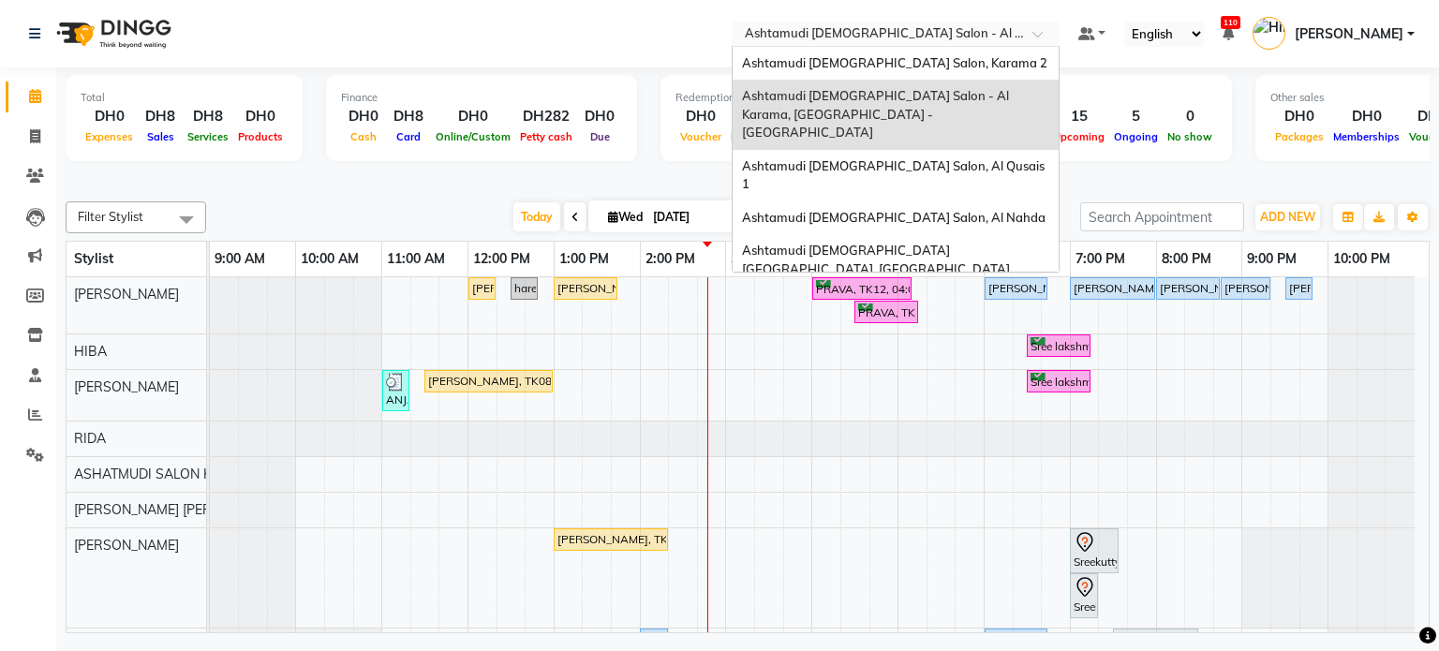
click at [914, 33] on input "text" at bounding box center [877, 35] width 272 height 19
click at [873, 201] on div "Ashtamudi [DEMOGRAPHIC_DATA] Salon, Al Nahda" at bounding box center [895, 218] width 326 height 34
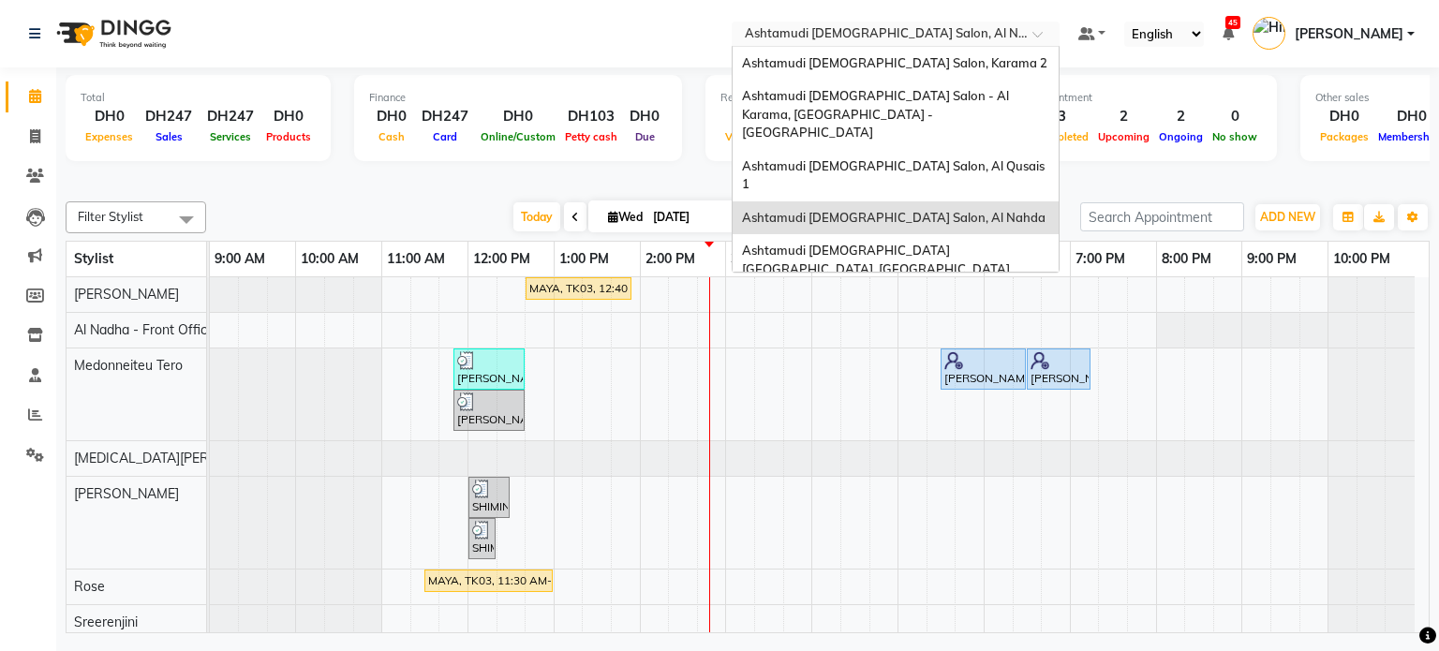
click at [936, 40] on input "text" at bounding box center [877, 35] width 272 height 19
click at [934, 59] on span "Ashtamudi Ladies Salon, Karama 2" at bounding box center [894, 62] width 305 height 15
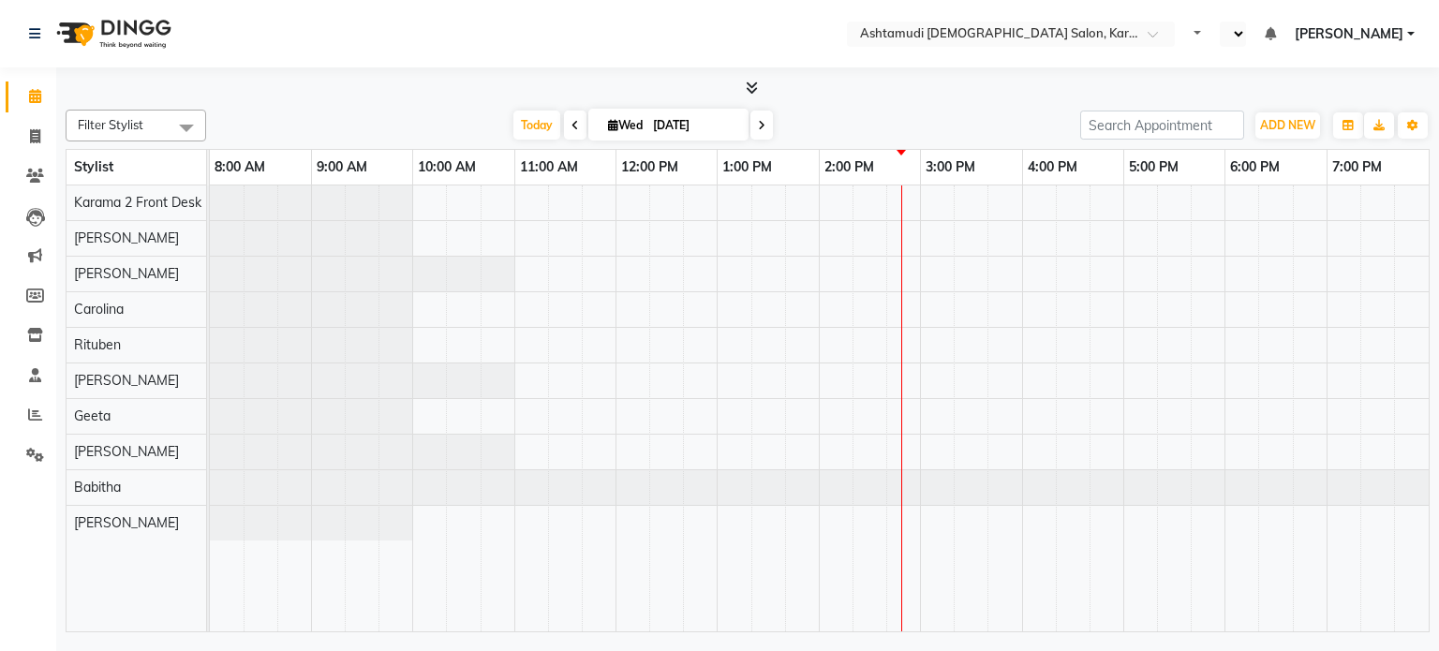
select select "en"
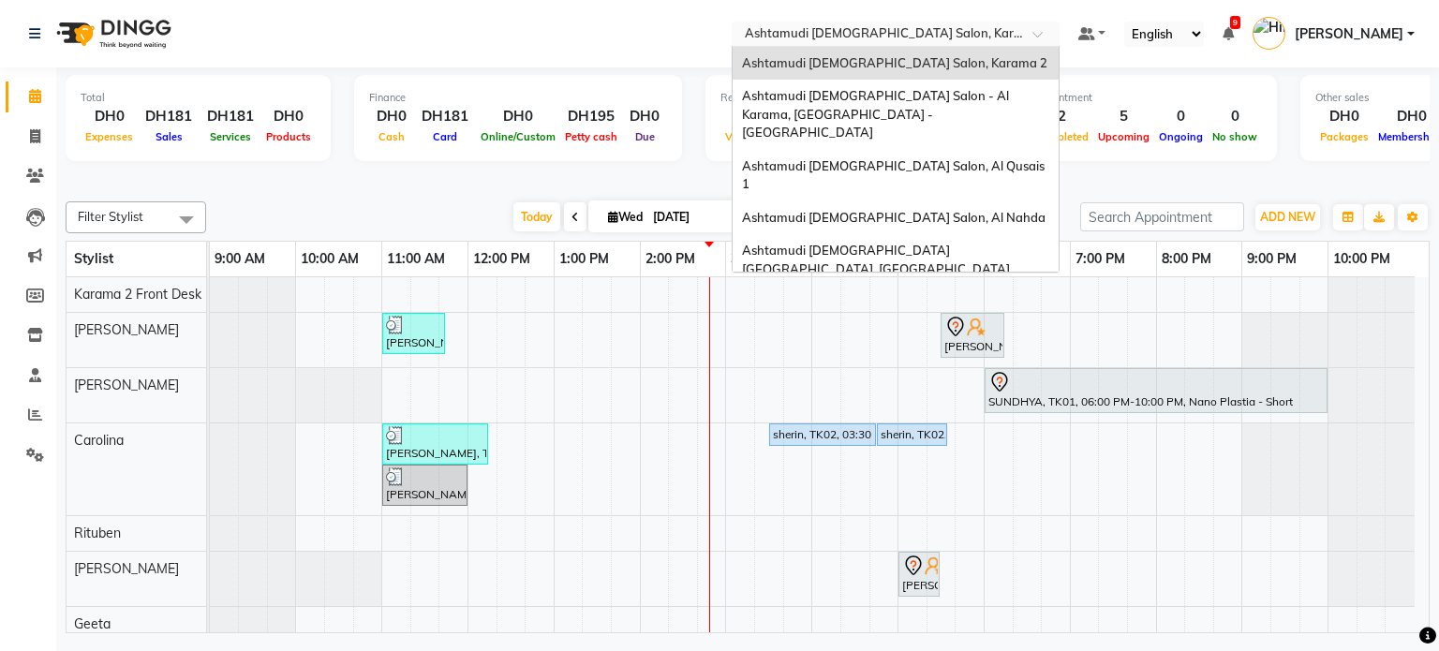
click at [947, 35] on input "text" at bounding box center [877, 35] width 272 height 19
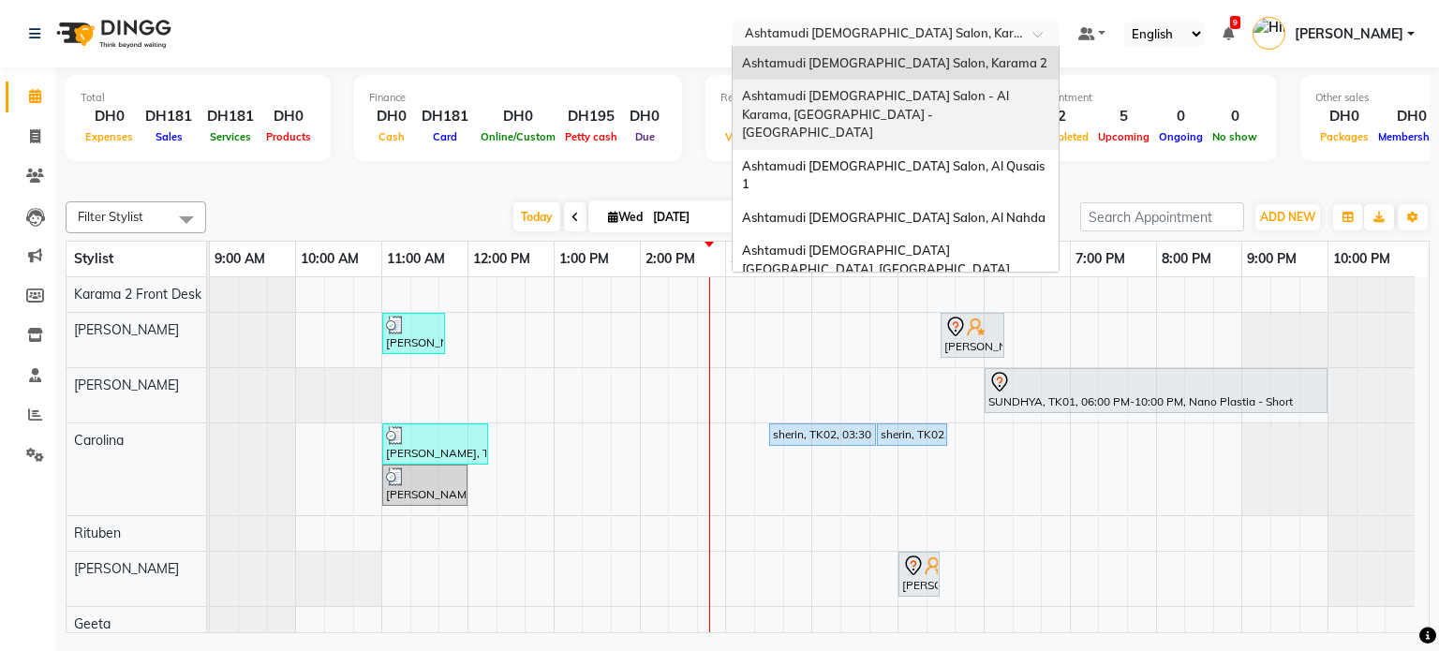
click at [904, 101] on span "Ashtamudi [DEMOGRAPHIC_DATA] Salon - Al Karama, [GEOGRAPHIC_DATA] -[GEOGRAPHIC_…" at bounding box center [877, 114] width 270 height 52
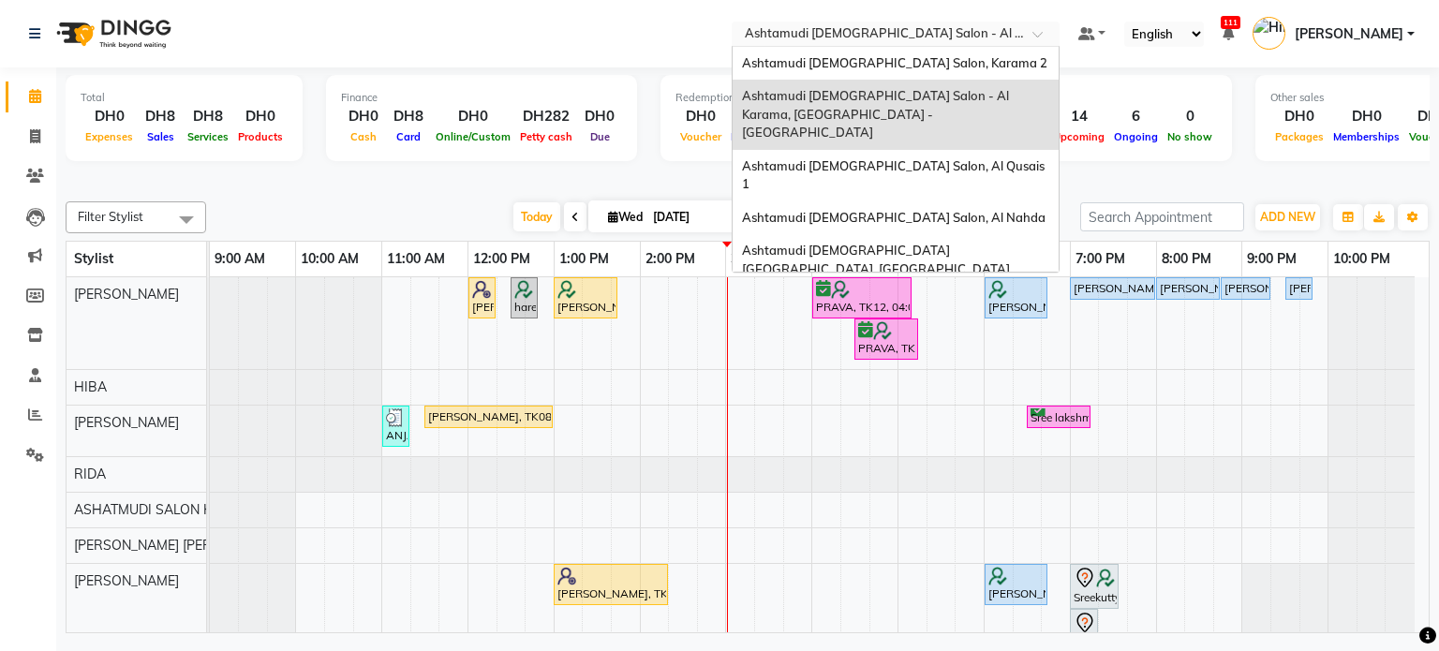
click at [899, 32] on input "text" at bounding box center [877, 35] width 272 height 19
click at [933, 60] on span "Ashtamudi [DEMOGRAPHIC_DATA] Salon, Karama 2" at bounding box center [894, 62] width 305 height 15
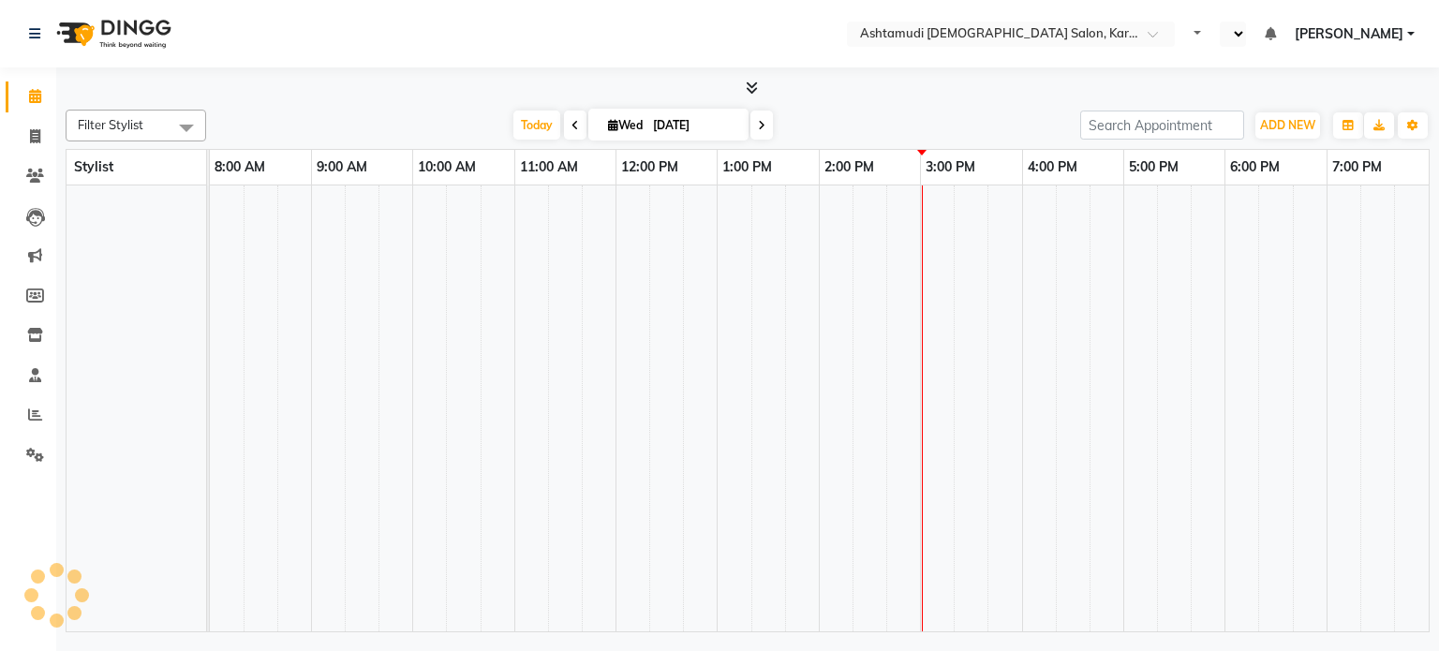
select select "en"
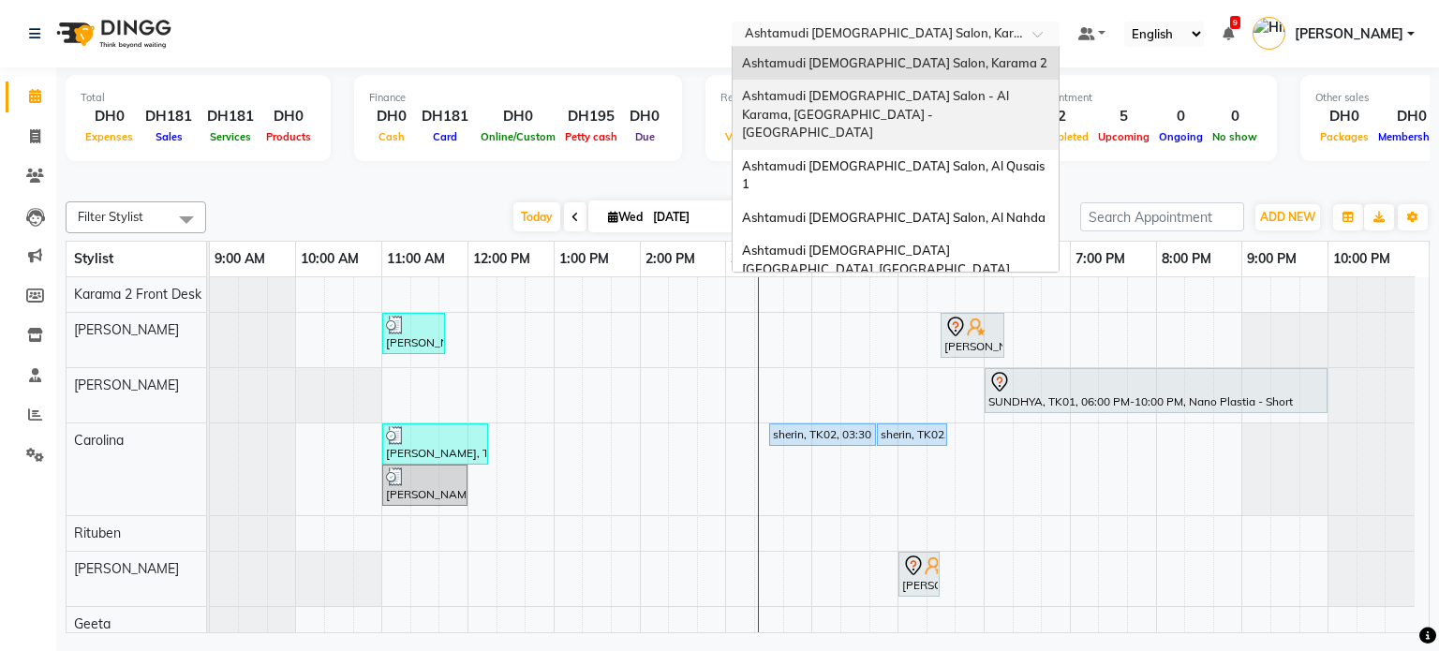
drag, startPoint x: 944, startPoint y: 29, endPoint x: 881, endPoint y: 111, distance: 103.6
click at [881, 47] on ng-select "Select Location × Ashtamudi [DEMOGRAPHIC_DATA] Salon, Karama 2 Ashtamudi [DEMOG…" at bounding box center [896, 34] width 328 height 25
click at [881, 111] on div "Ashtamudi [DEMOGRAPHIC_DATA] Salon - Al Karama, [GEOGRAPHIC_DATA] -[GEOGRAPHIC_…" at bounding box center [895, 115] width 326 height 70
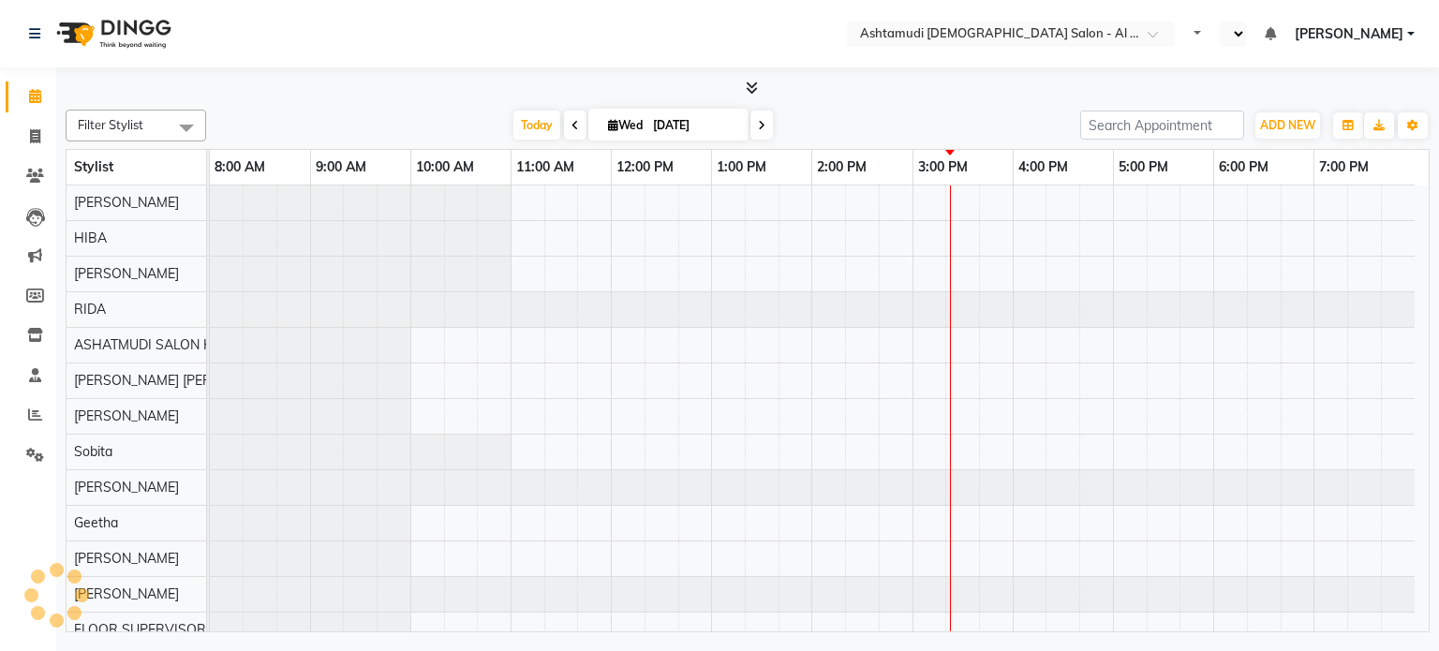
select select "en"
